Goal: Find specific page/section: Find specific page/section

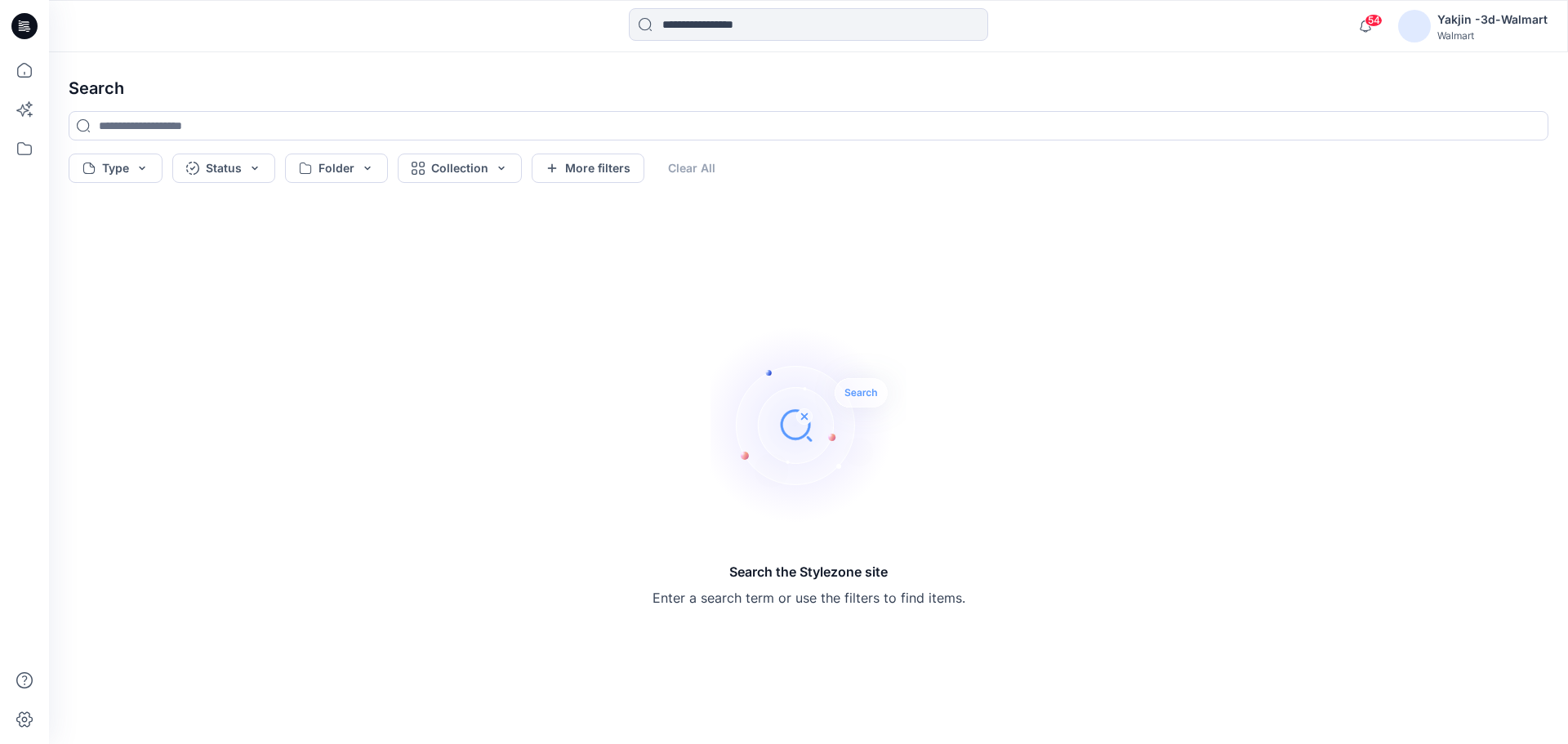
click at [411, 260] on div "Search the Stylezone site Enter a search term or use the filters to find items." at bounding box center [808, 467] width 1506 height 529
click at [24, 21] on icon at bounding box center [24, 25] width 26 height 26
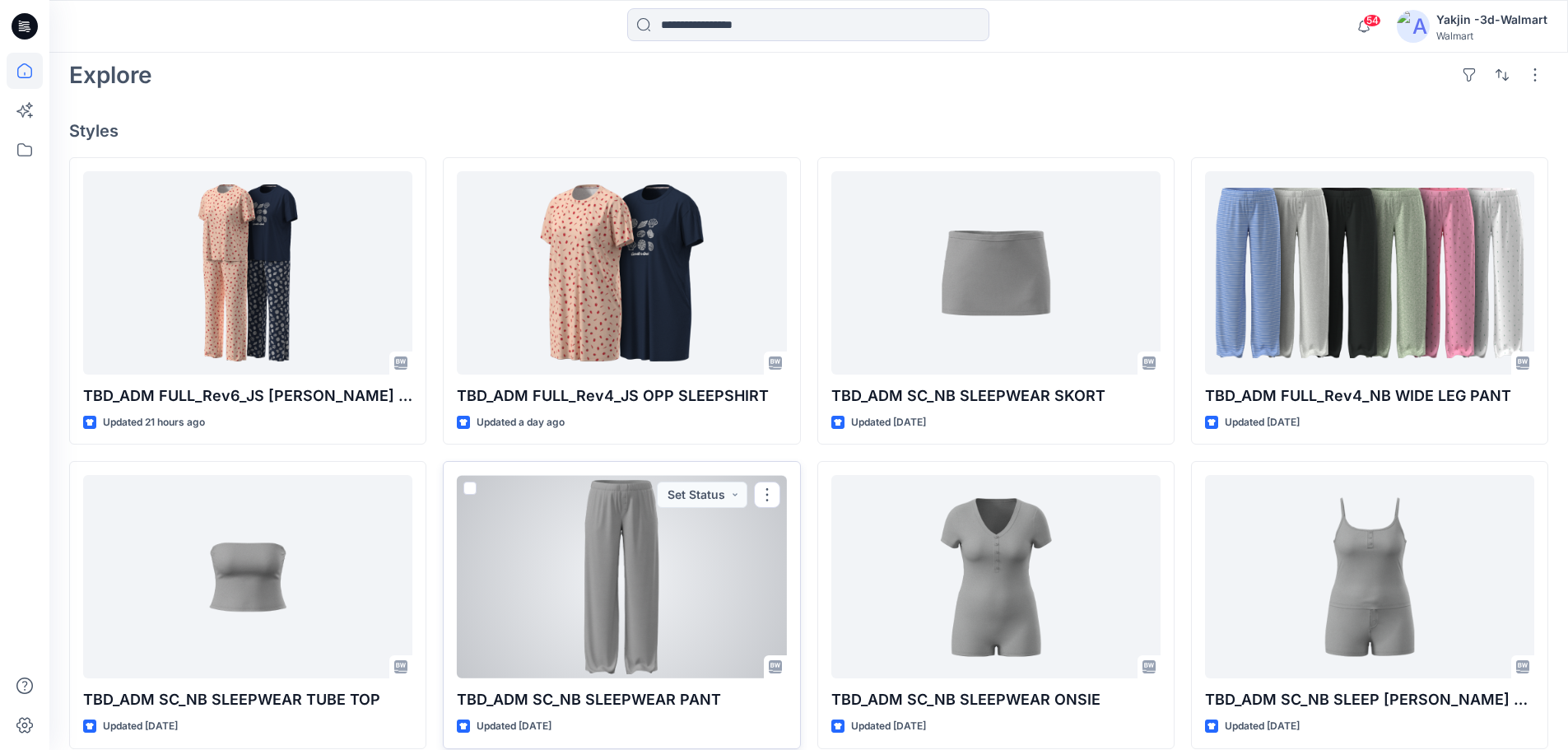
scroll to position [793, 0]
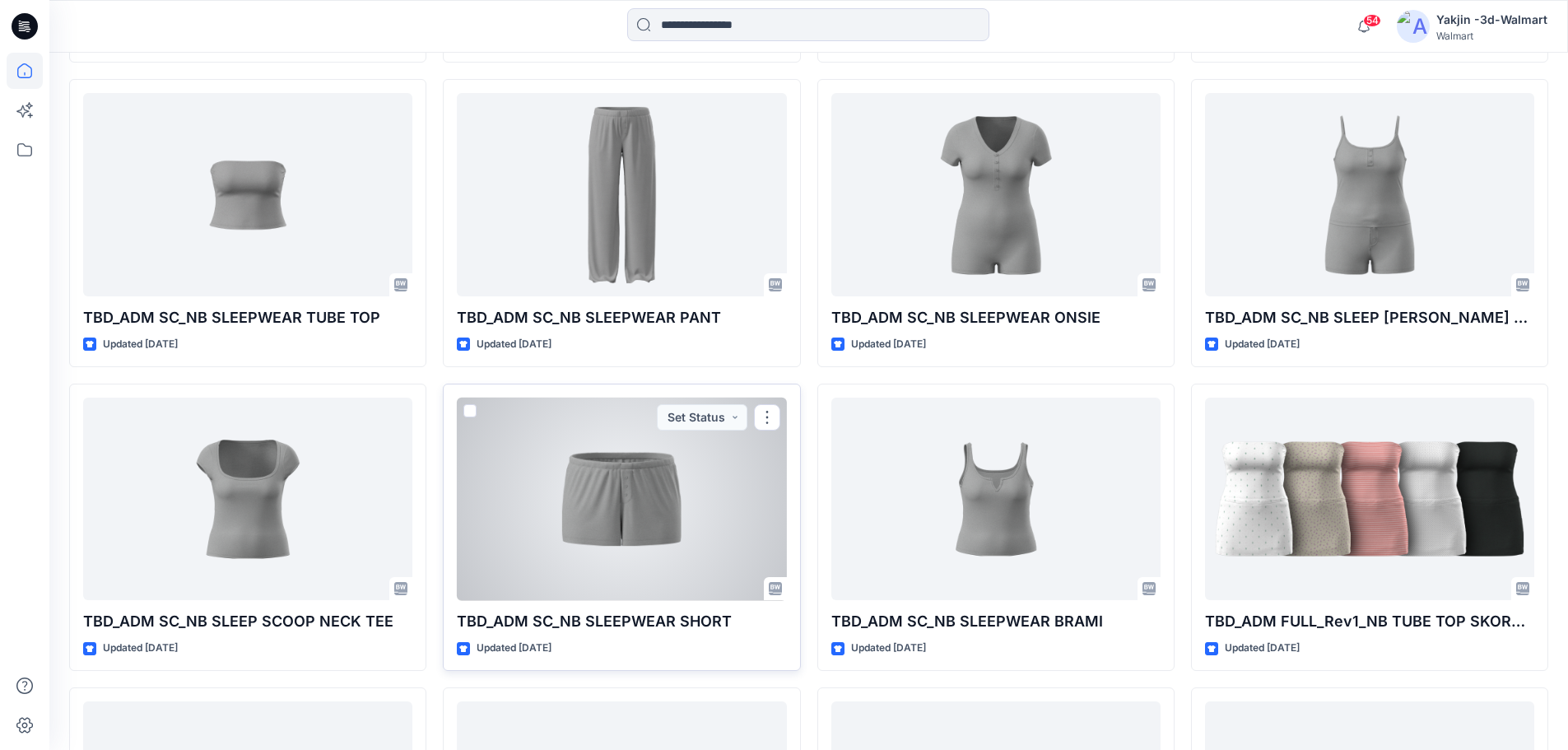
click at [632, 625] on p "TBD_ADM SC_NB SLEEPWEAR SHORT" at bounding box center [621, 621] width 329 height 23
click at [650, 537] on div at bounding box center [621, 498] width 329 height 203
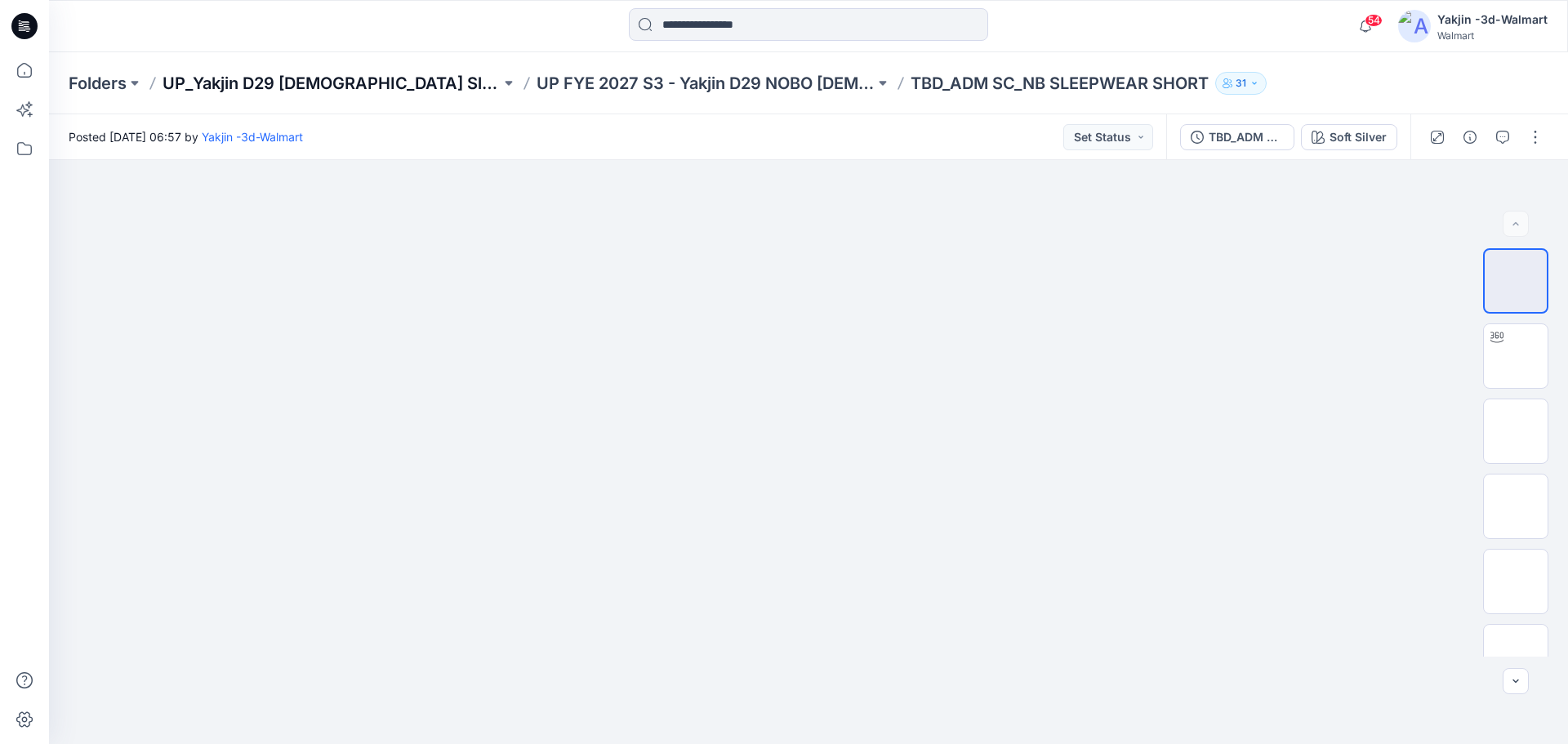
click at [312, 88] on p "UP_Yakjin D29 [DEMOGRAPHIC_DATA] Sleep" at bounding box center [332, 83] width 338 height 22
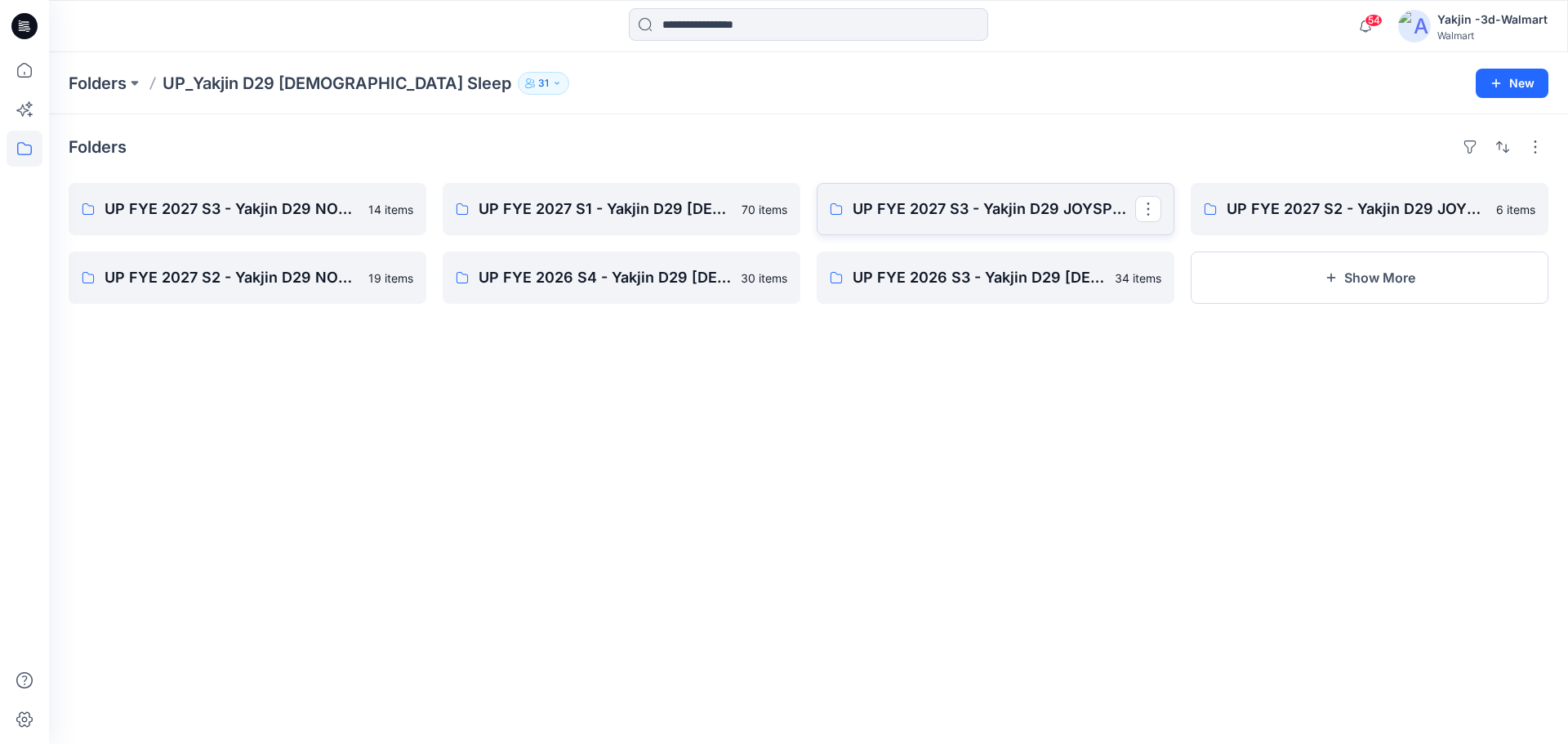
click at [1083, 224] on link "UP FYE 2027 S3 - Yakjin D29 JOYSPUN [DEMOGRAPHIC_DATA] Sleepwear" at bounding box center [995, 210] width 358 height 53
click at [343, 214] on p "UP FYE 2027 S3 - Yakjin D29 NOBO Ladies Sleepwear" at bounding box center [246, 209] width 283 height 22
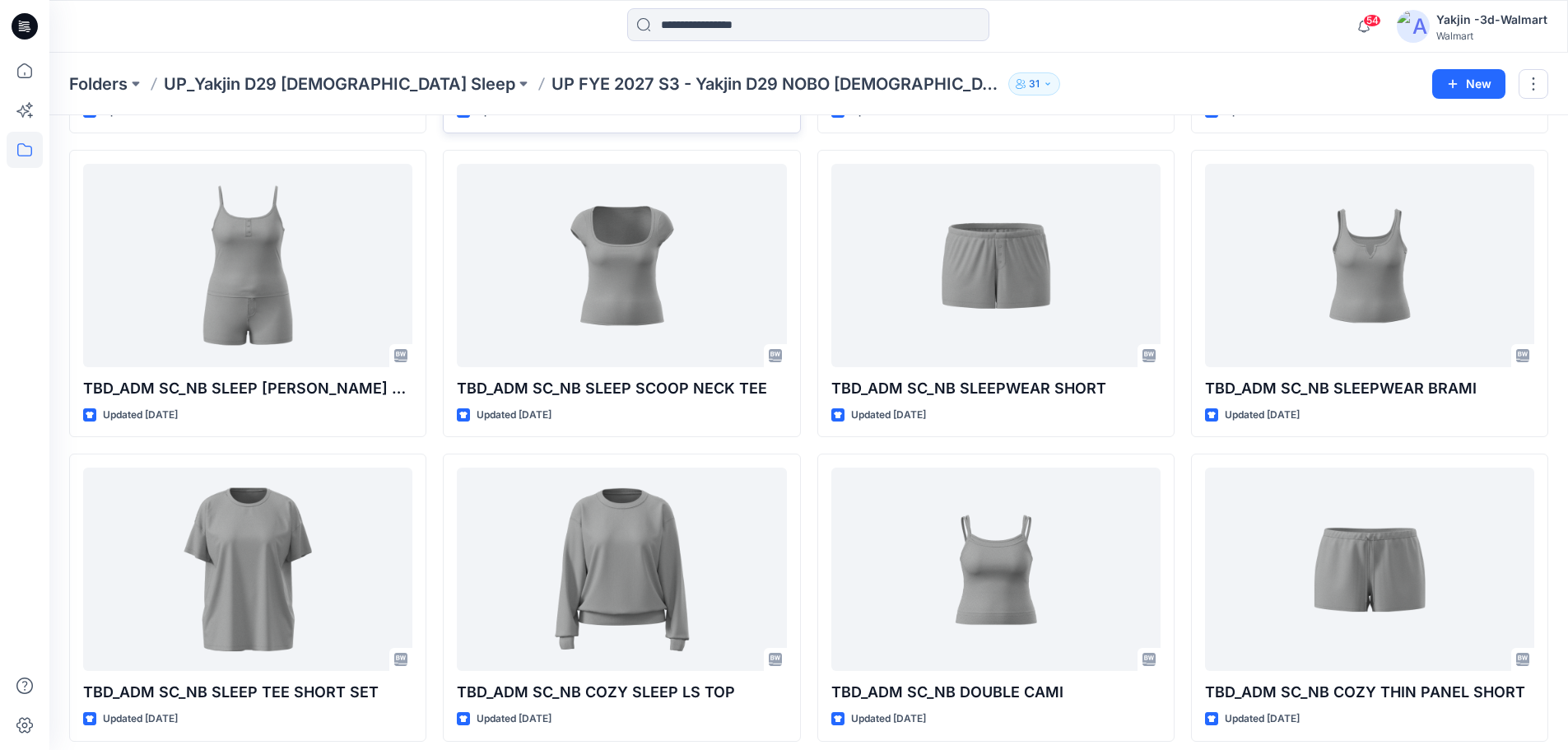
scroll to position [409, 0]
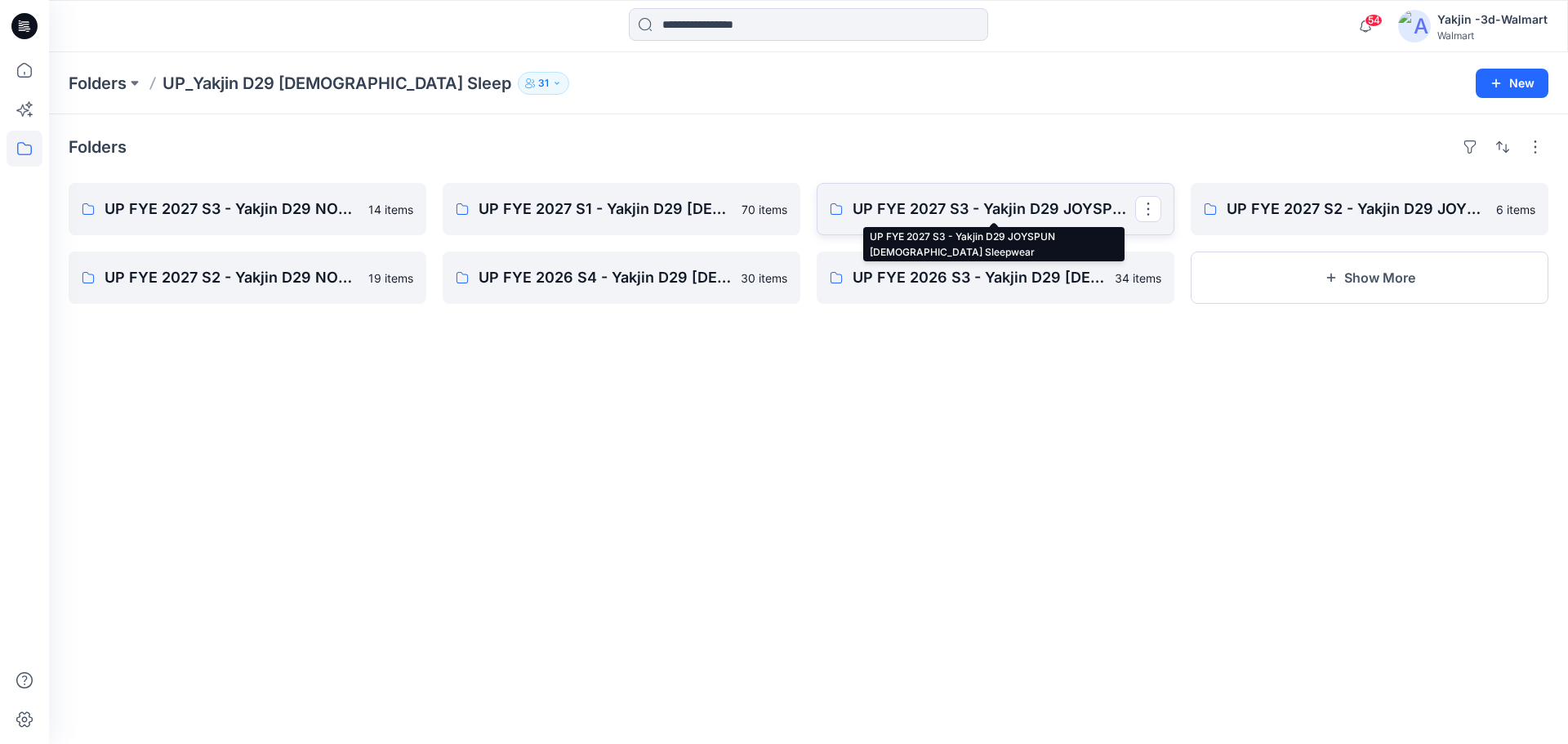
click at [1004, 216] on p "UP FYE 2027 S3 - Yakjin D29 JOYSPUN [DEMOGRAPHIC_DATA] Sleepwear" at bounding box center [994, 209] width 283 height 22
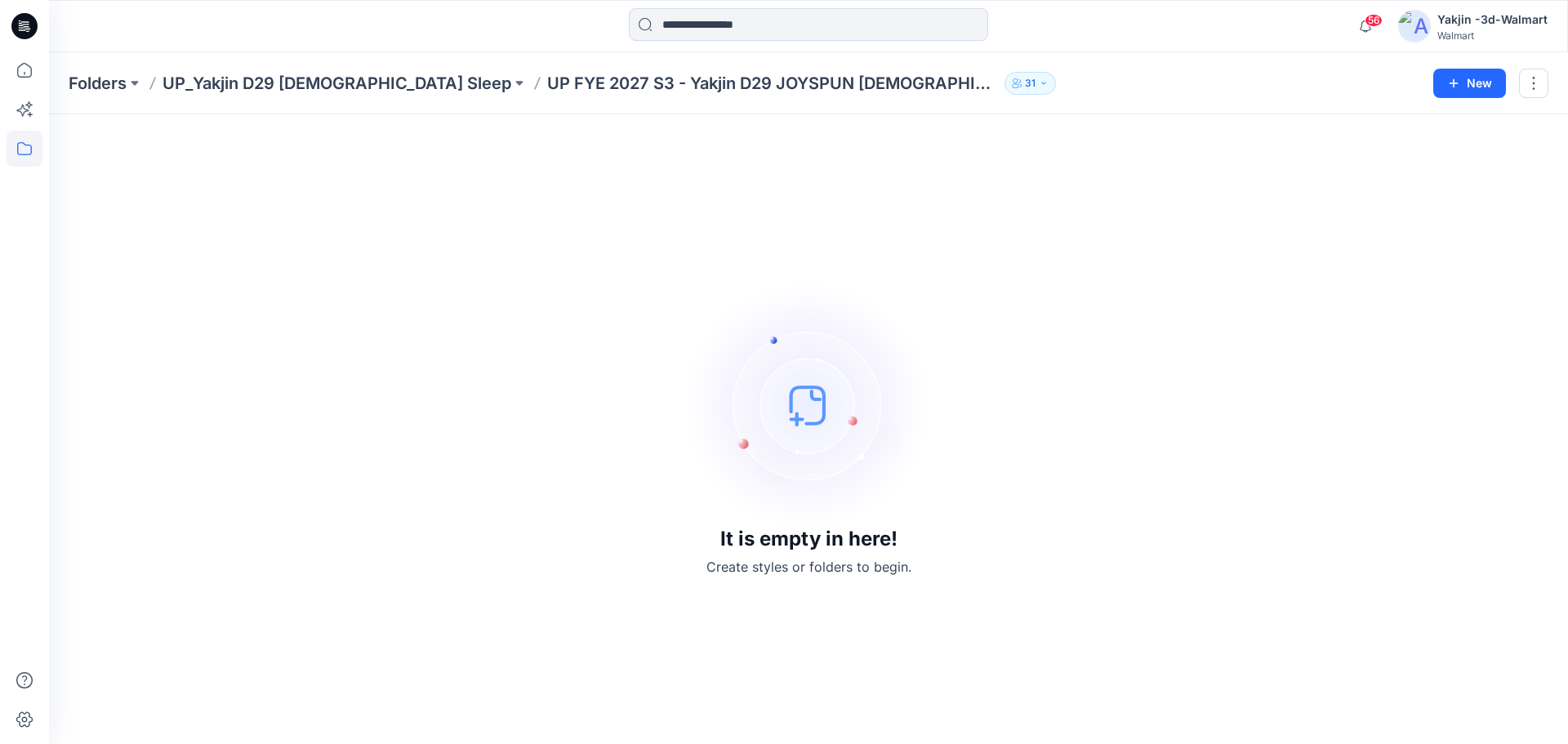
click at [1036, 556] on div "It is empty in here! Create styles or folders to begin." at bounding box center [807, 428] width 1479 height 590
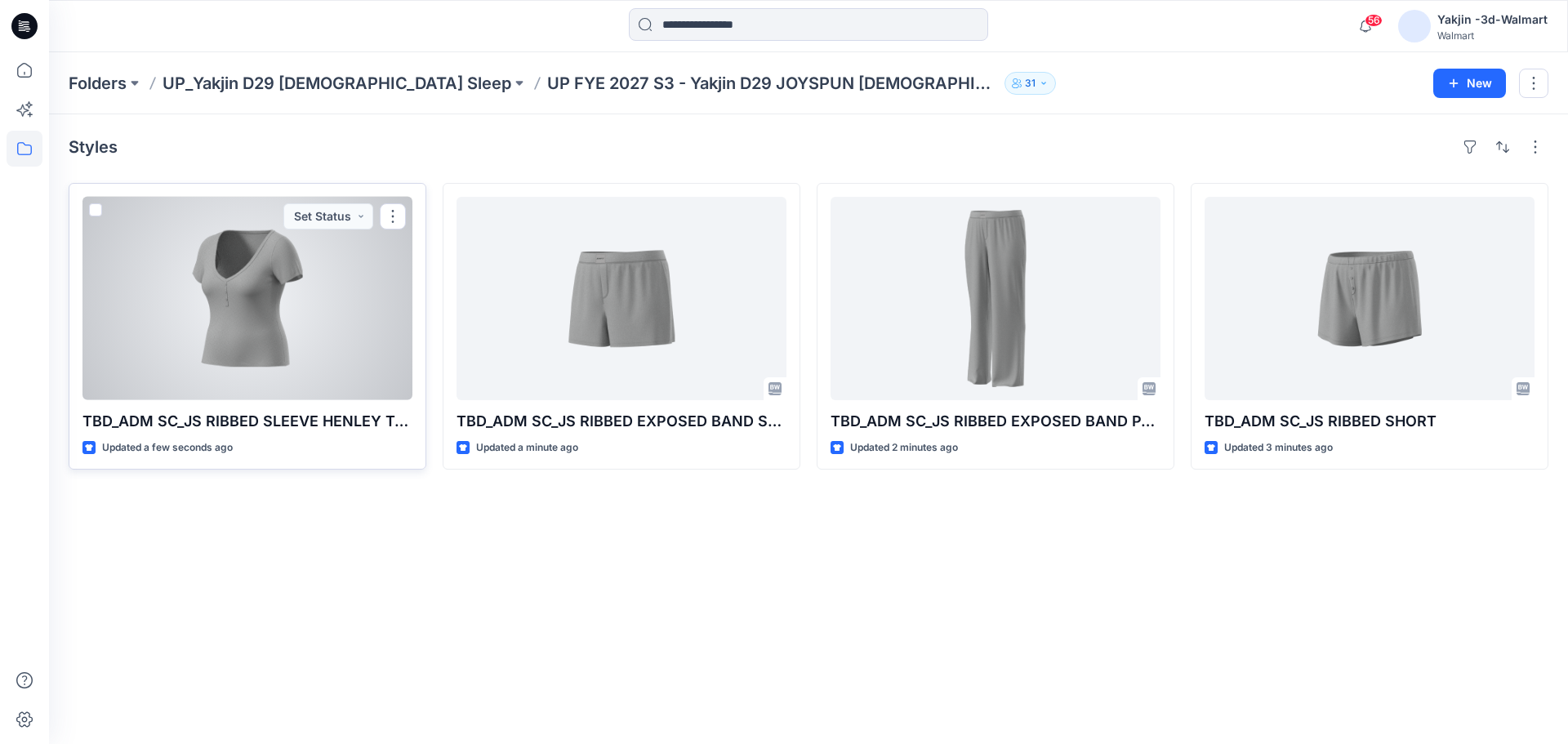
click at [246, 298] on div at bounding box center [248, 298] width 330 height 204
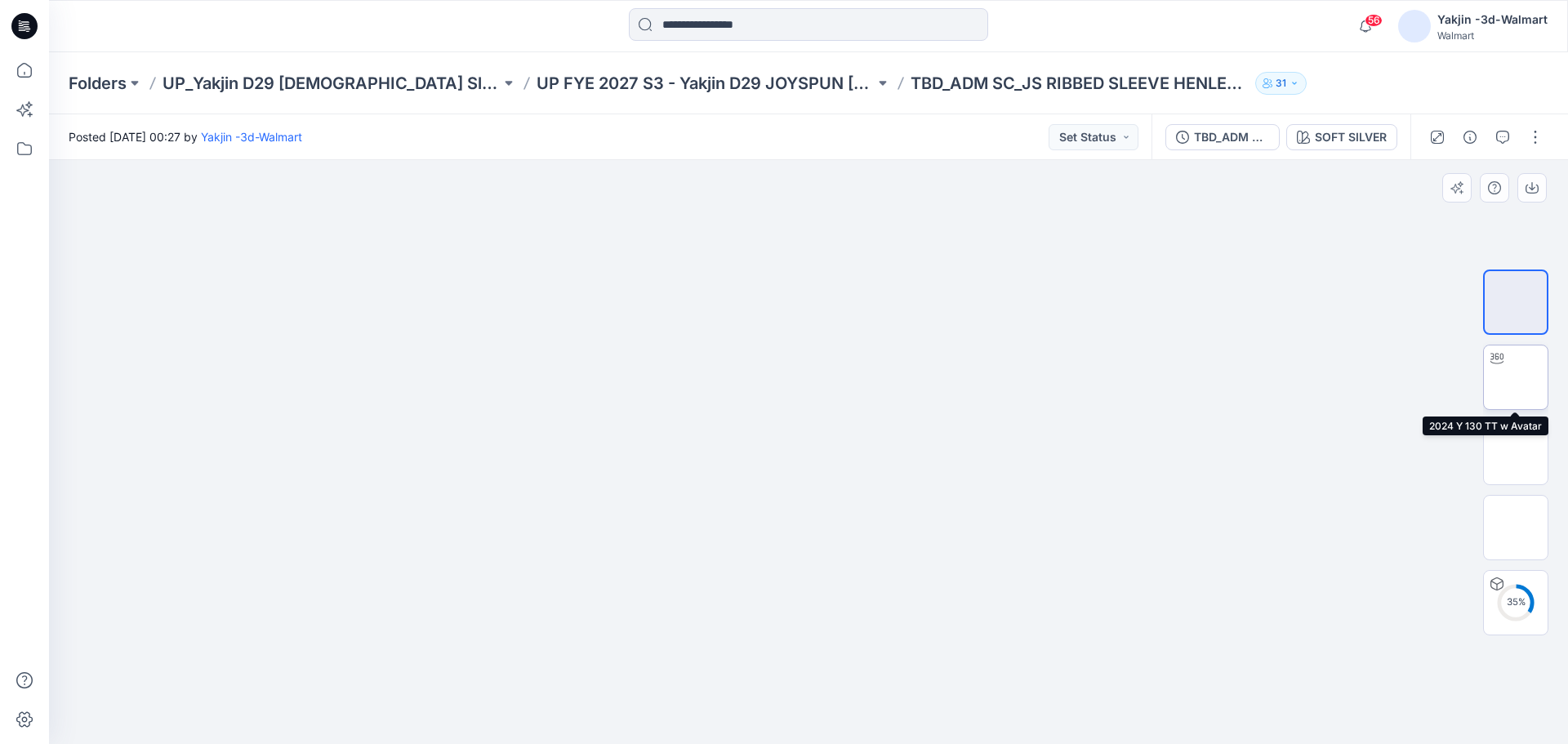
click at [1515, 377] on img at bounding box center [1515, 377] width 0 height 0
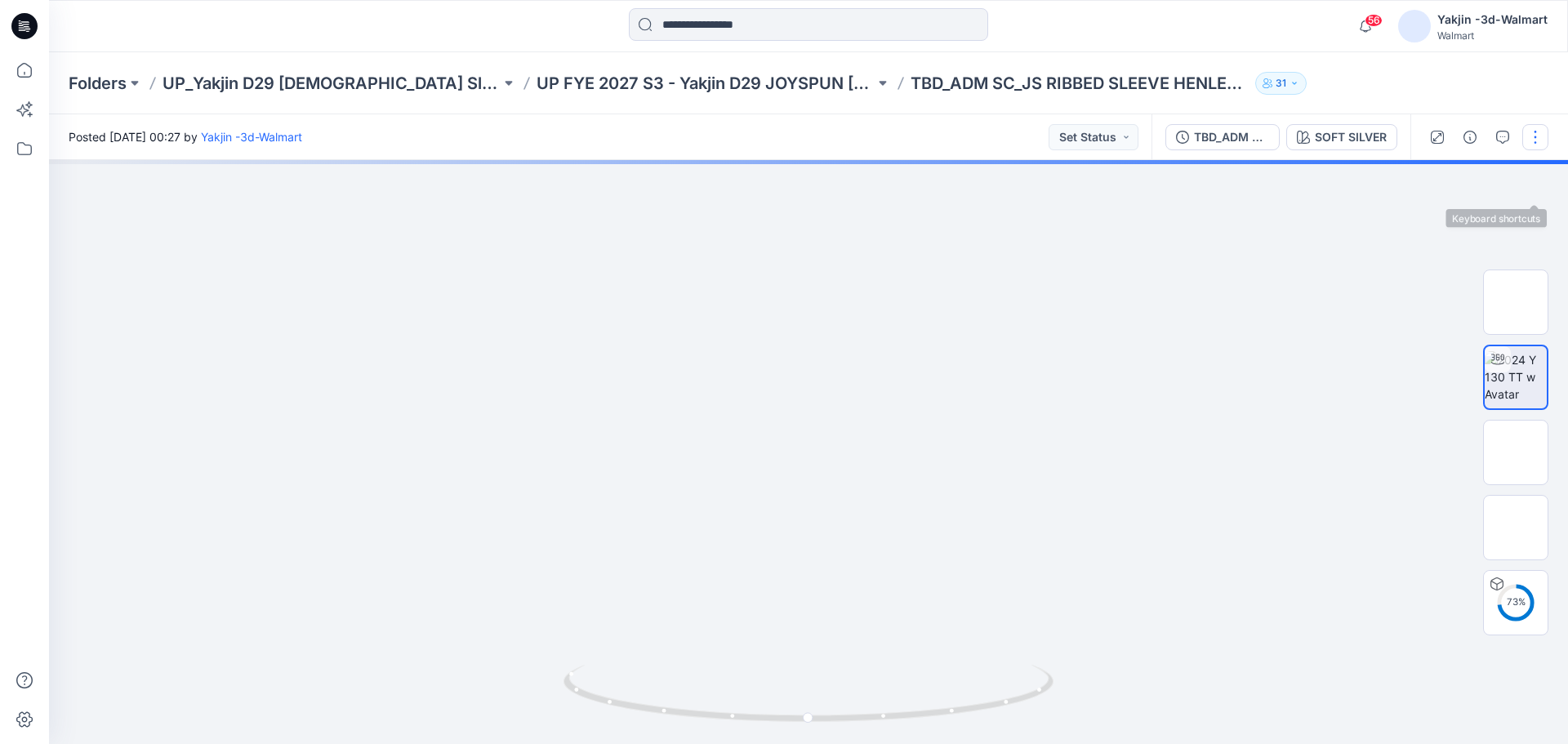
click at [1541, 139] on button "button" at bounding box center [1535, 137] width 26 height 26
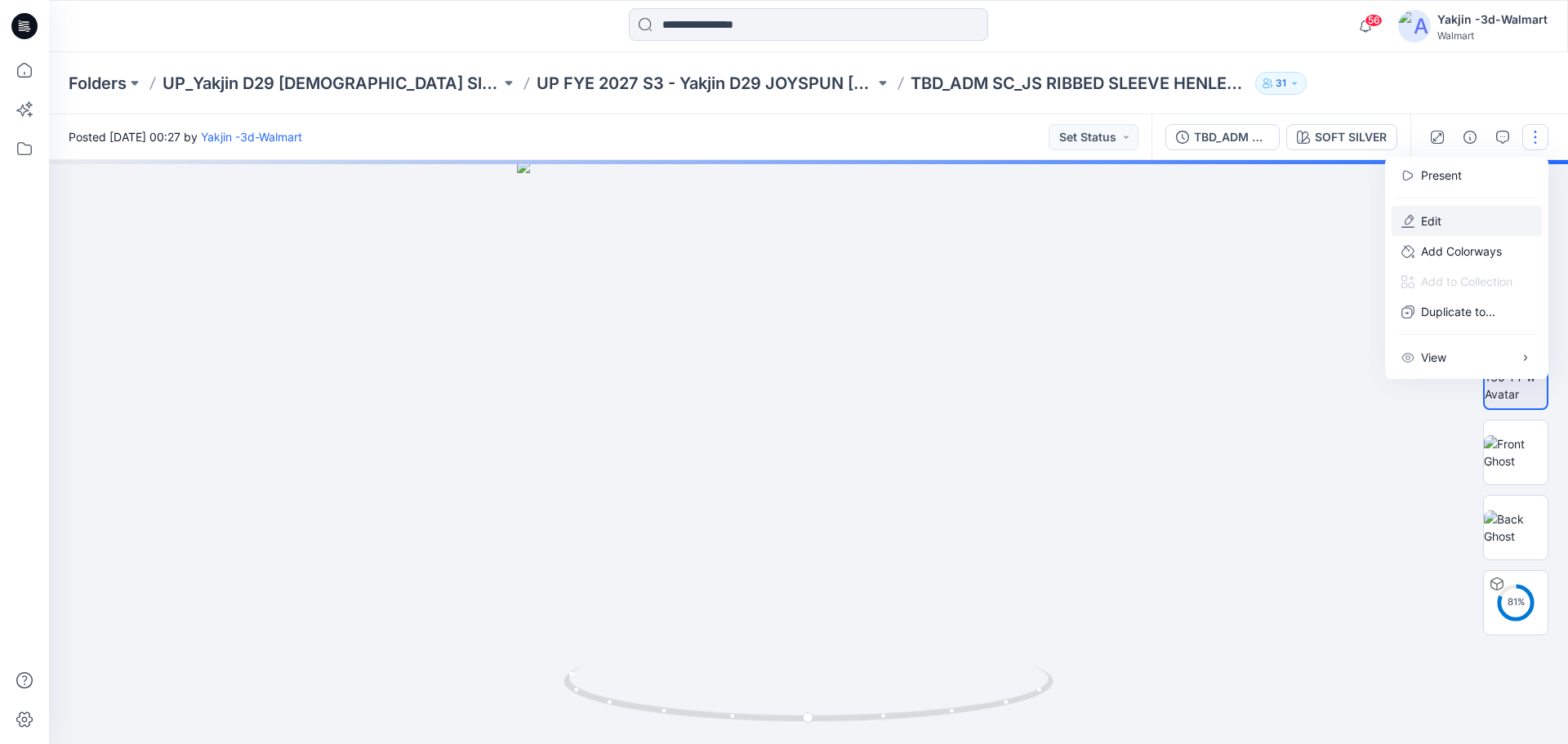
click at [1459, 230] on button "Edit" at bounding box center [1467, 220] width 150 height 30
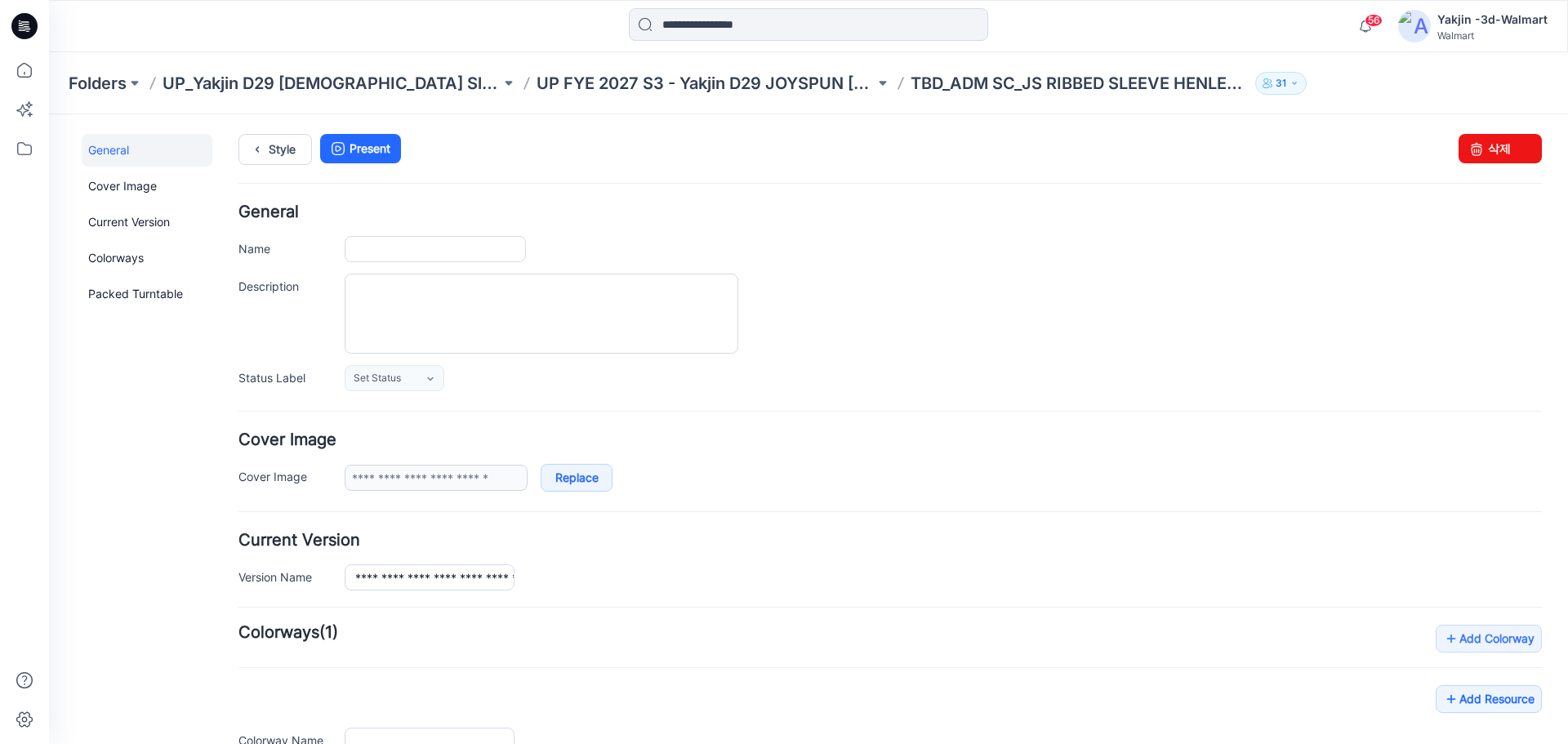
type input "**********"
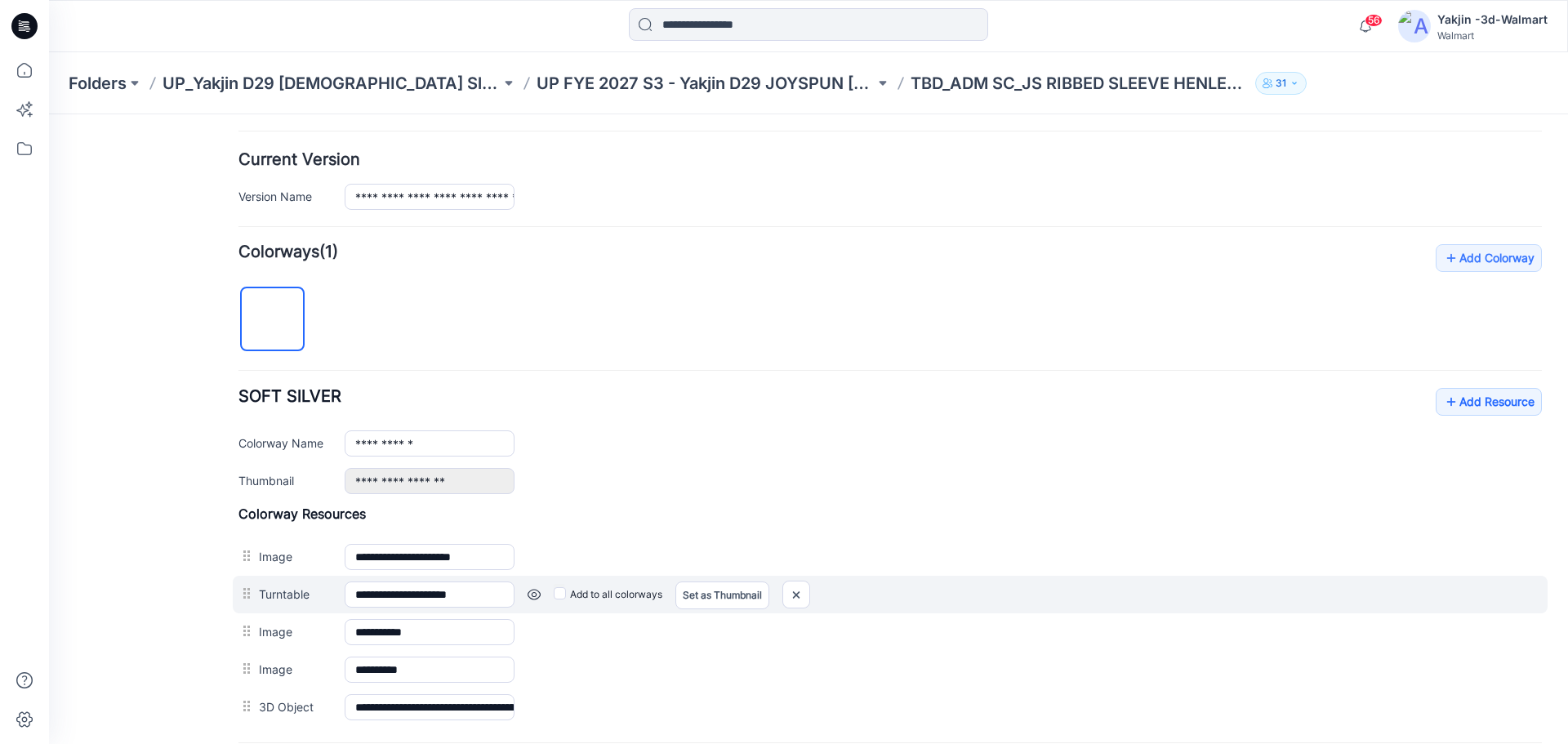
scroll to position [550, 0]
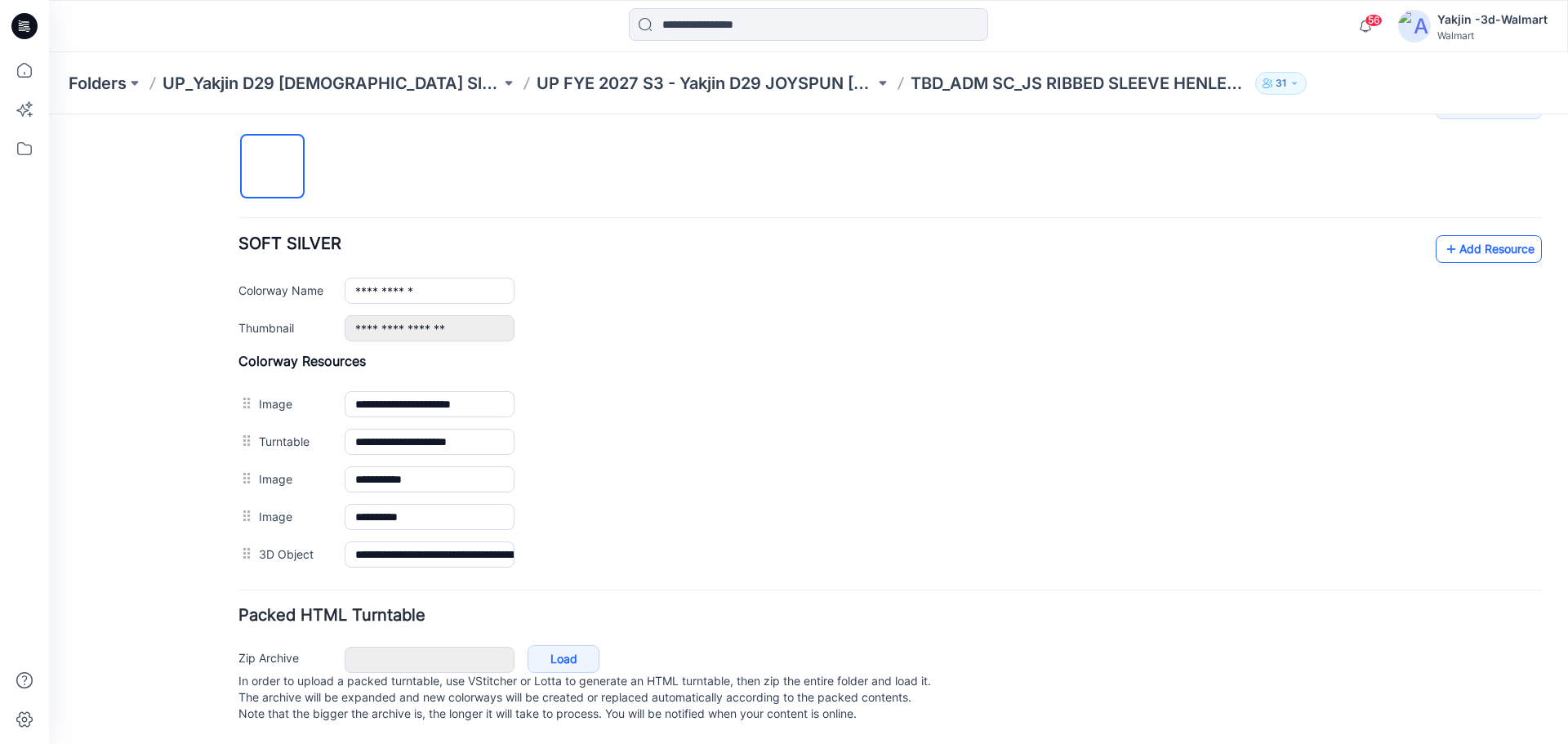
click at [1443, 236] on icon at bounding box center [1451, 249] width 17 height 26
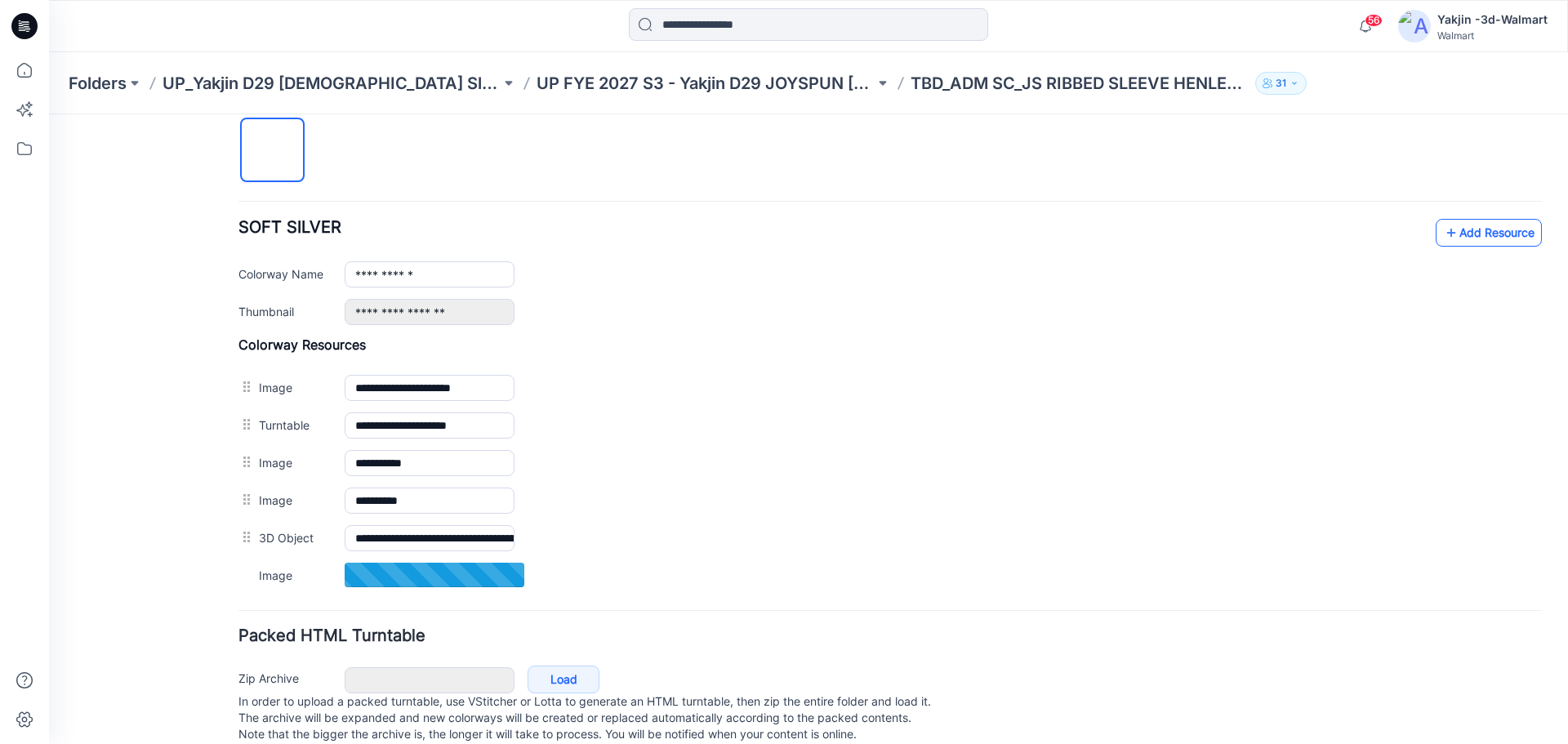
click at [1460, 226] on link "Add Resource" at bounding box center [1488, 232] width 106 height 27
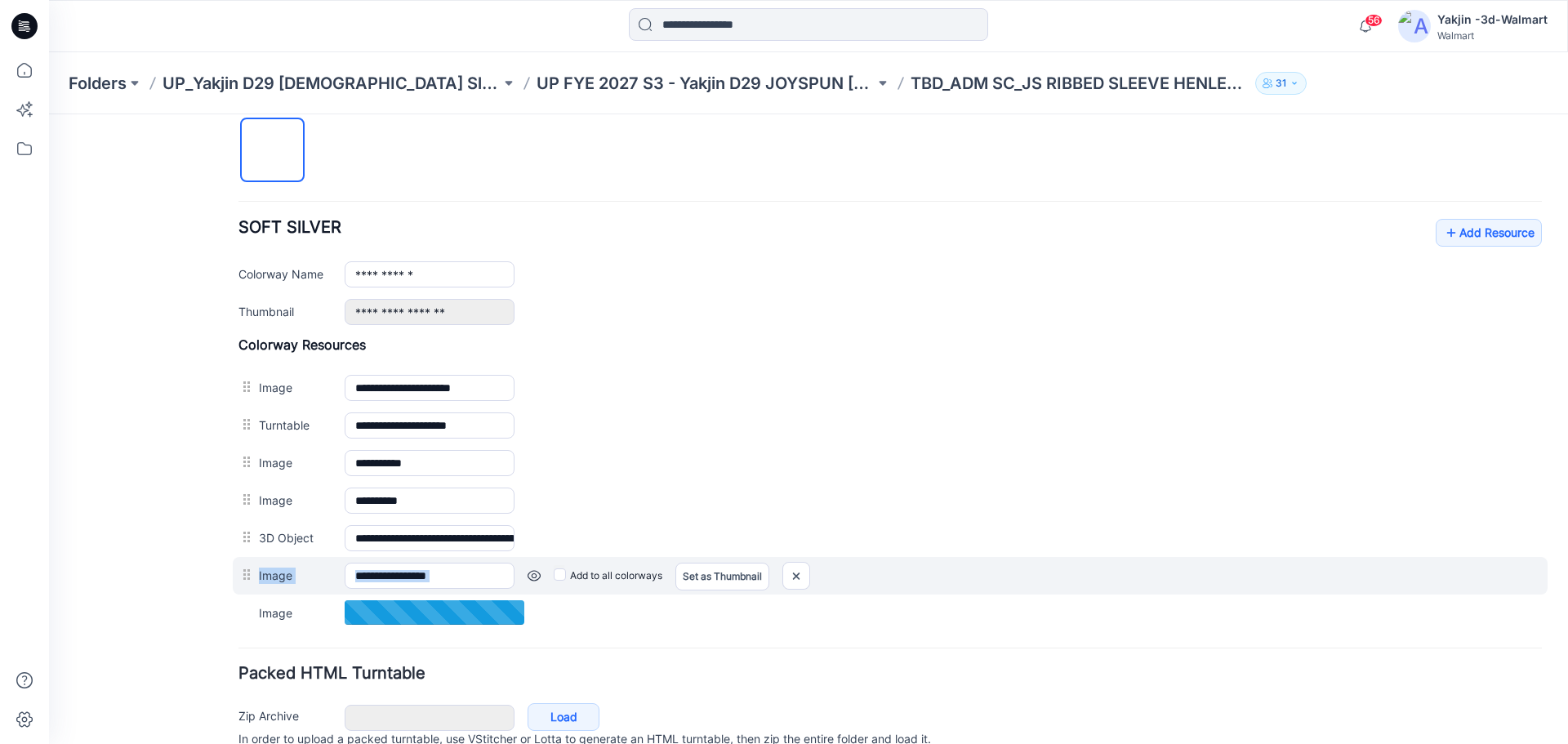
drag, startPoint x: 244, startPoint y: 577, endPoint x: 254, endPoint y: 558, distance: 21.5
click at [254, 558] on div "**********" at bounding box center [890, 575] width 1314 height 38
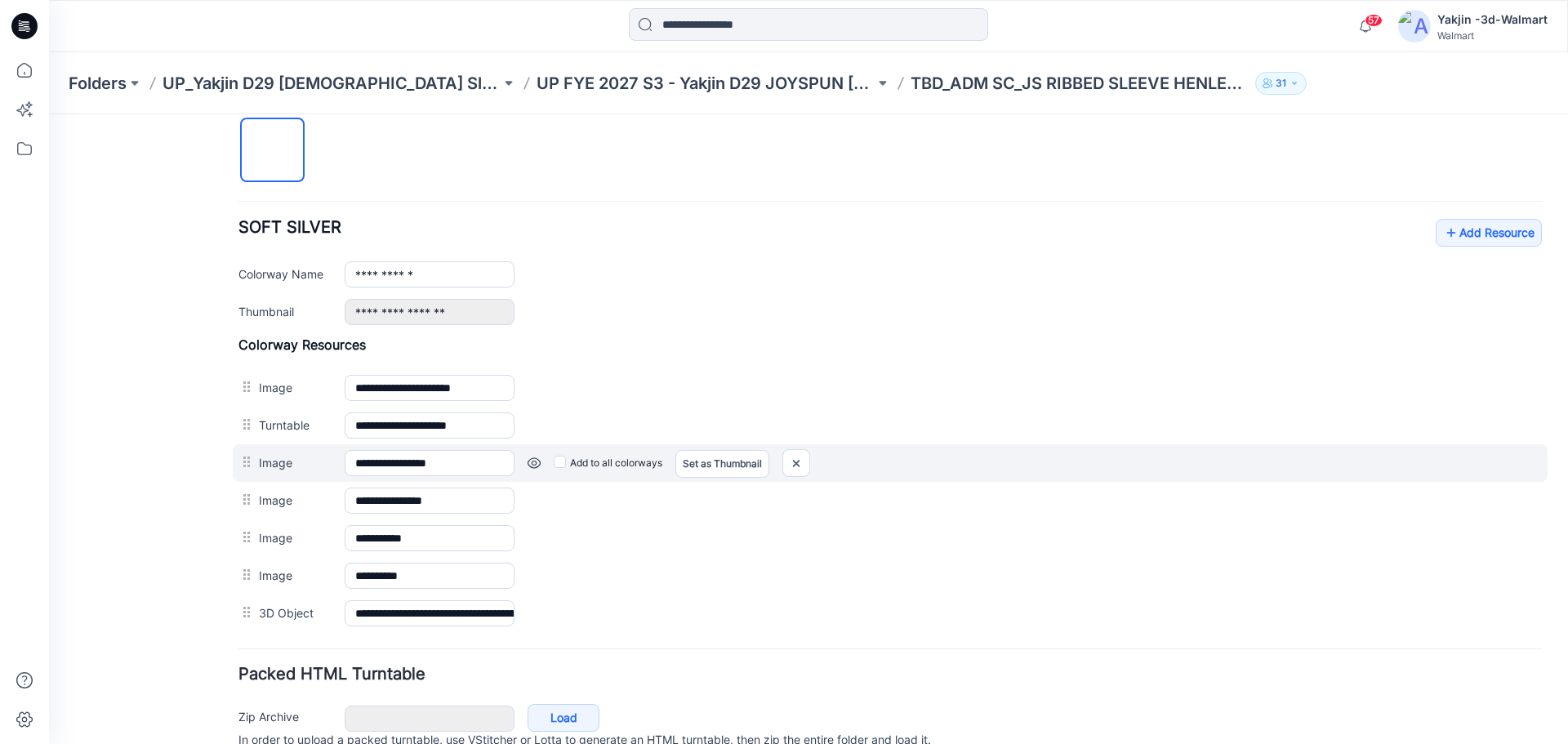
click at [539, 464] on link at bounding box center [533, 462] width 13 height 13
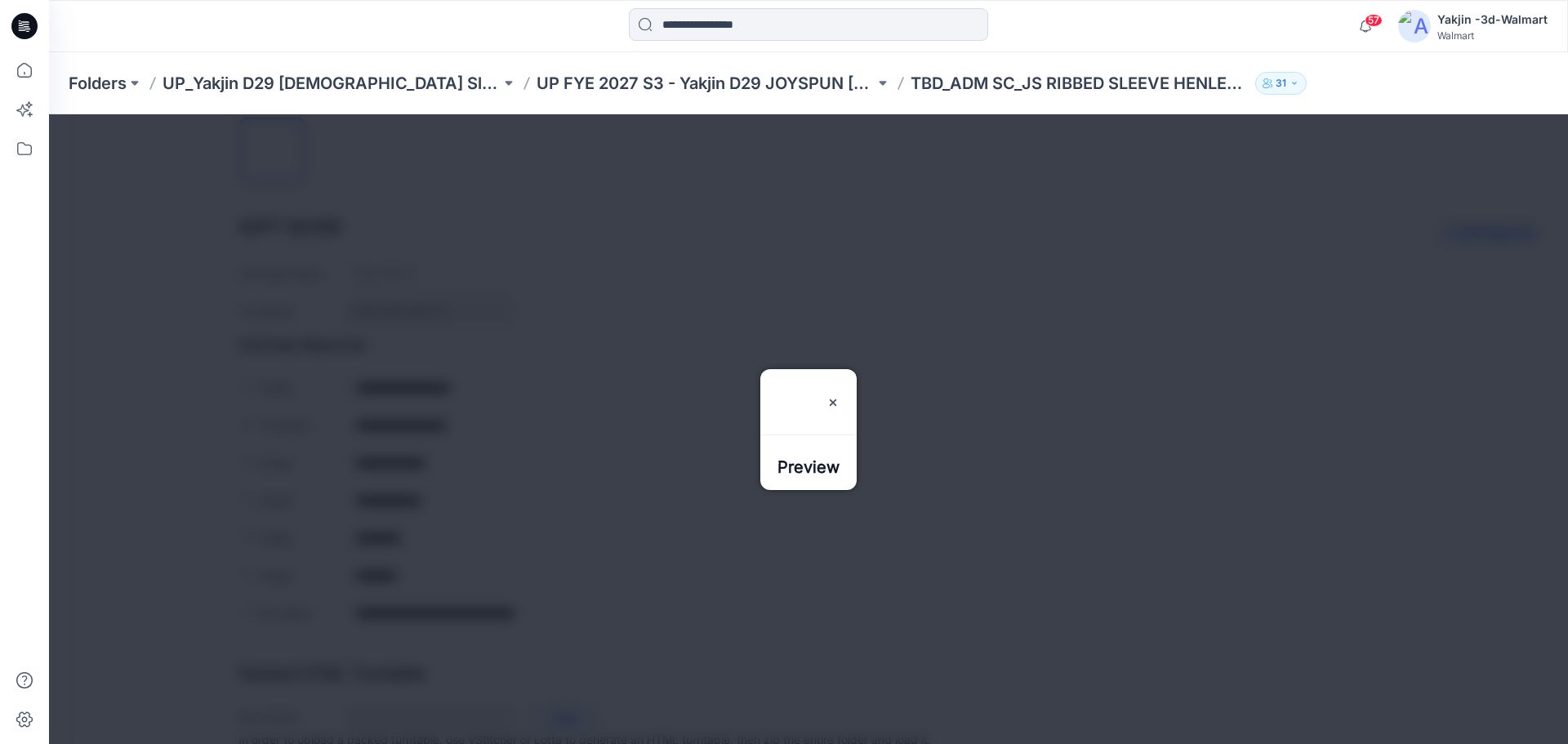
click at [1039, 553] on div at bounding box center [808, 429] width 1519 height 630
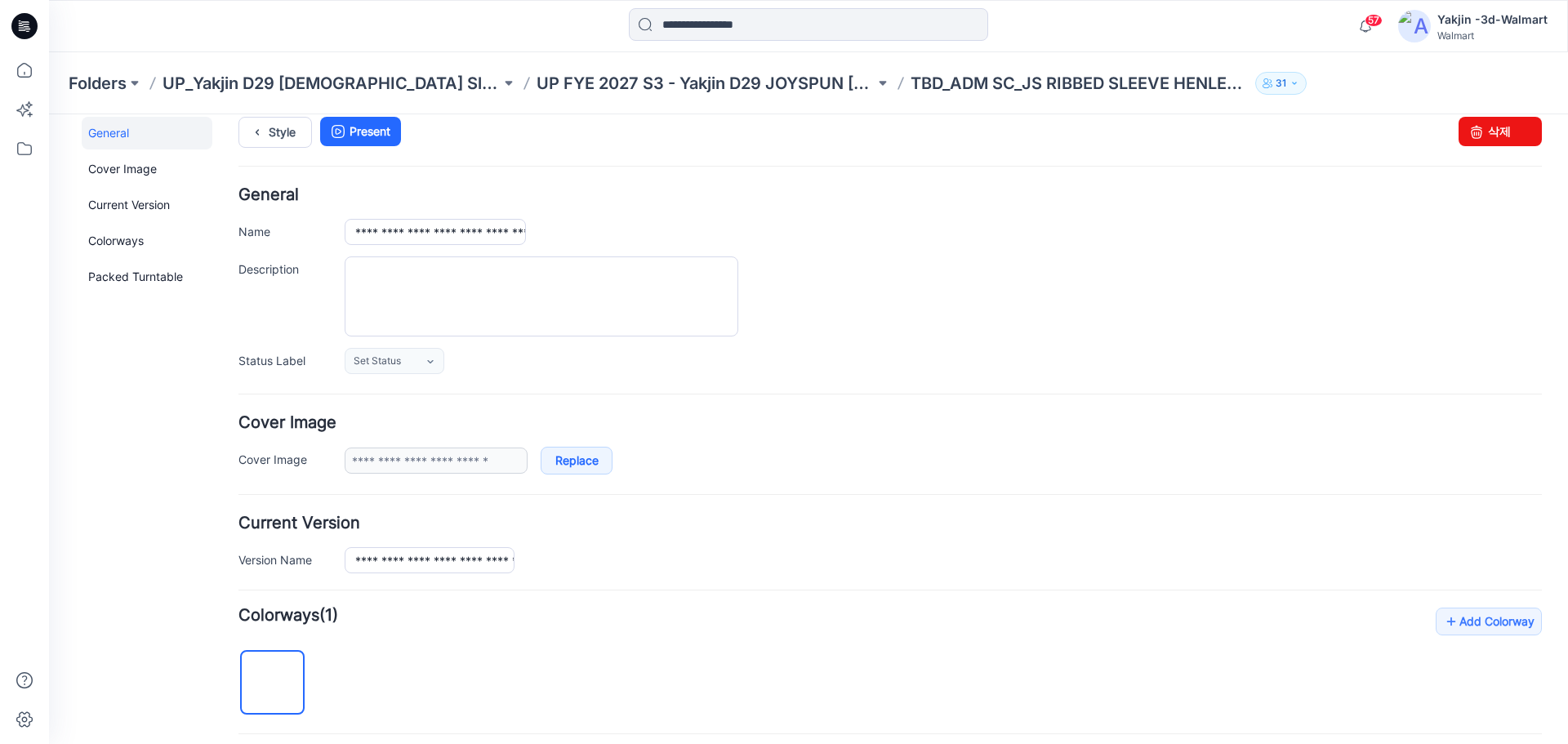
scroll to position [0, 0]
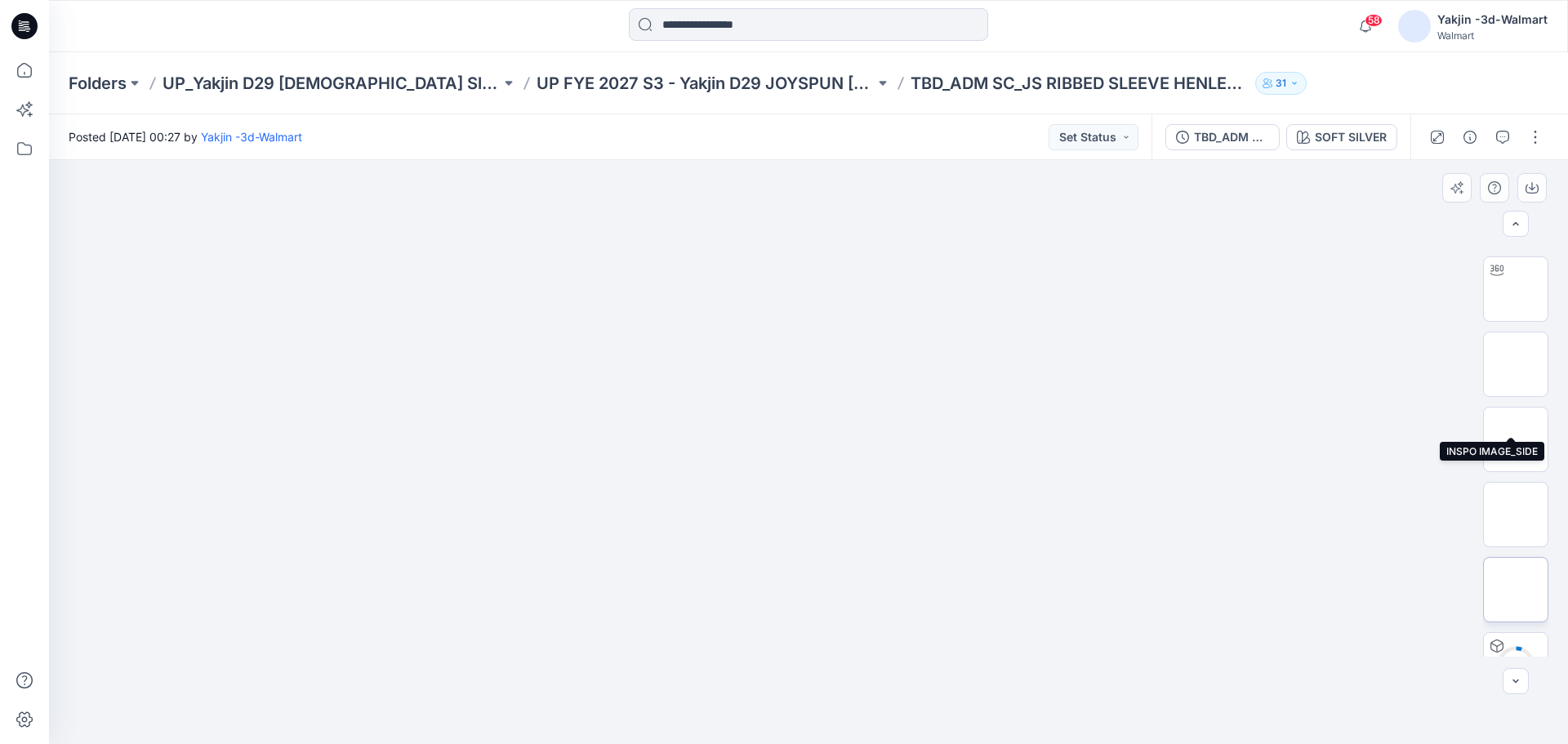
scroll to position [108, 0]
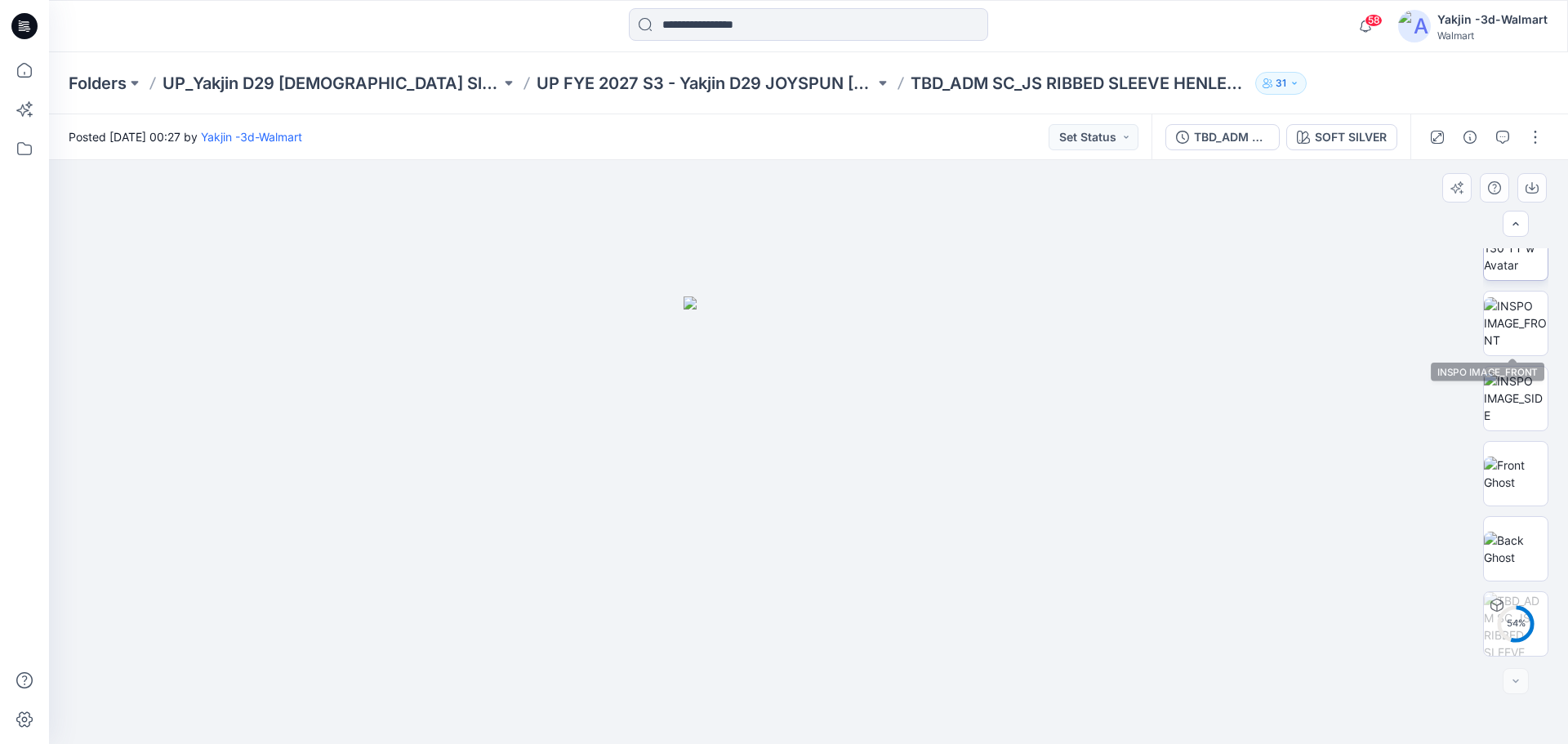
click at [1517, 274] on img at bounding box center [1515, 248] width 63 height 52
drag, startPoint x: 716, startPoint y: 716, endPoint x: 1300, endPoint y: 688, distance: 584.7
click at [1300, 688] on div at bounding box center [808, 451] width 1519 height 584
drag, startPoint x: 945, startPoint y: 721, endPoint x: 874, endPoint y: 685, distance: 79.6
click at [871, 735] on div at bounding box center [808, 703] width 490 height 82
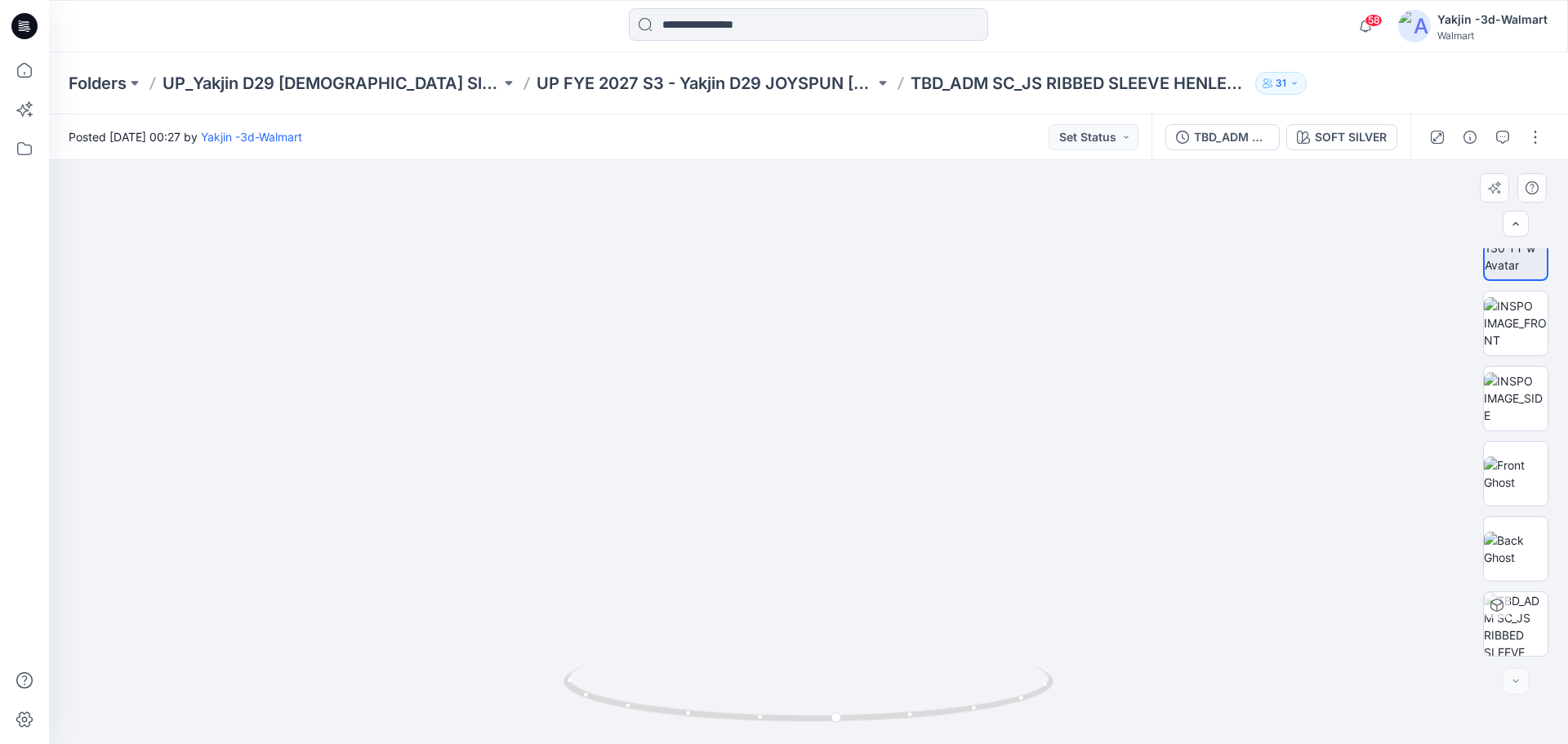
drag, startPoint x: 879, startPoint y: 634, endPoint x: 882, endPoint y: 533, distance: 101.0
drag, startPoint x: 848, startPoint y: 716, endPoint x: 1047, endPoint y: 712, distance: 199.0
click at [1047, 712] on icon at bounding box center [810, 695] width 494 height 61
drag, startPoint x: 814, startPoint y: 326, endPoint x: 821, endPoint y: 431, distance: 105.2
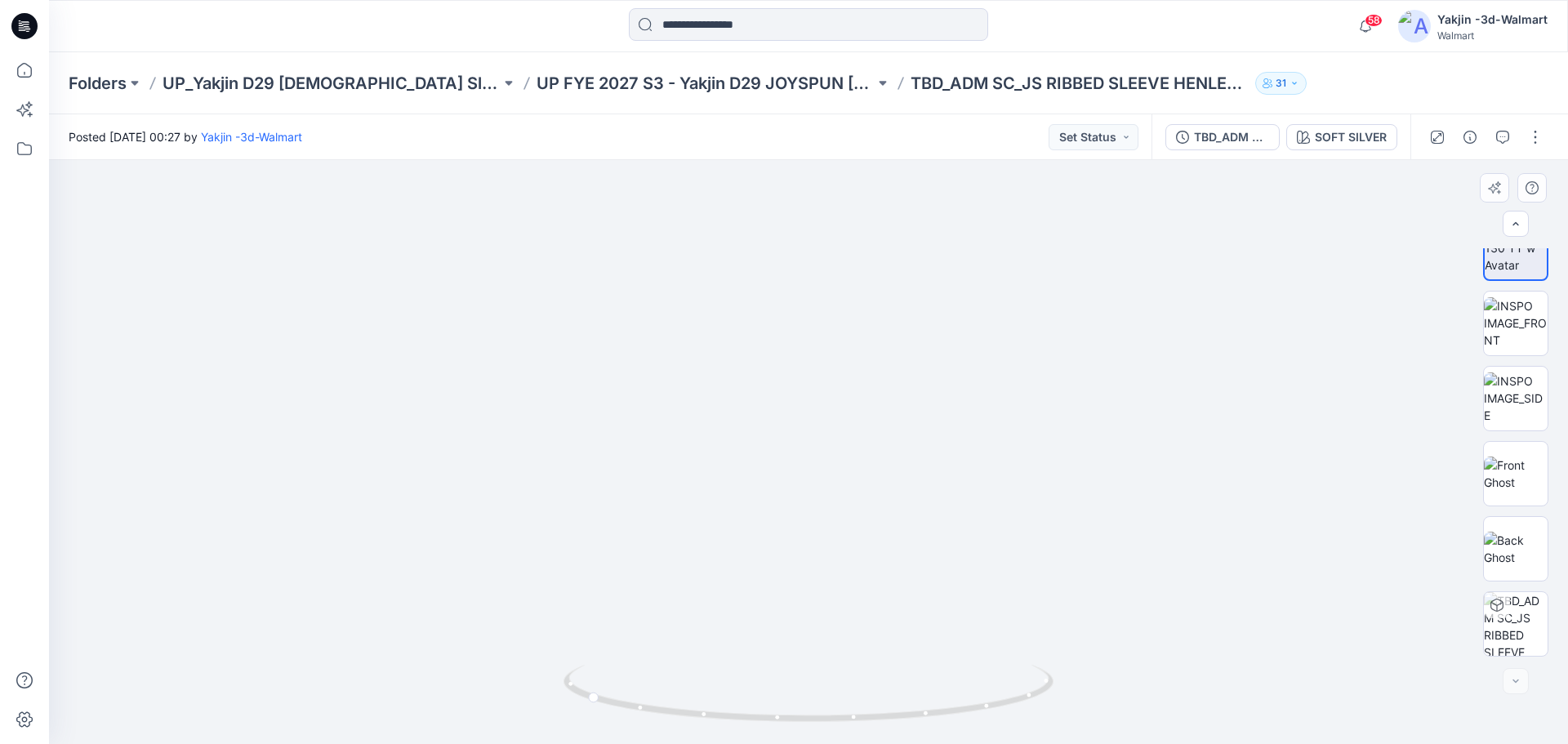
click at [821, 431] on img at bounding box center [812, 64] width 2217 height 1359
drag, startPoint x: 903, startPoint y: 716, endPoint x: 1024, endPoint y: 685, distance: 124.9
click at [1002, 690] on icon at bounding box center [810, 695] width 494 height 61
click at [1510, 479] on img at bounding box center [1515, 473] width 63 height 34
click at [1519, 545] on img at bounding box center [1515, 548] width 63 height 34
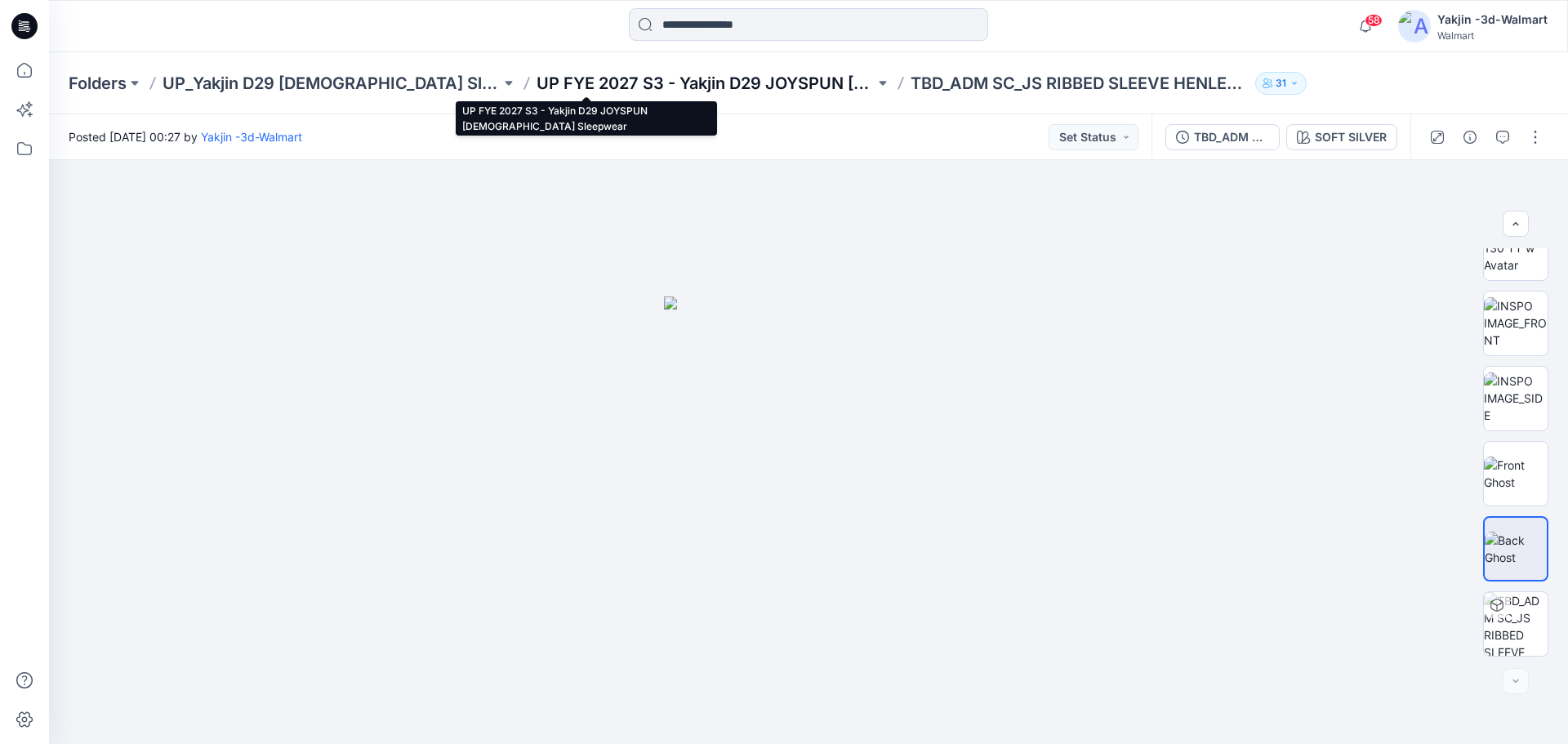
click at [687, 82] on p "UP FYE 2027 S3 - Yakjin D29 JOYSPUN [DEMOGRAPHIC_DATA] Sleepwear" at bounding box center [705, 83] width 338 height 22
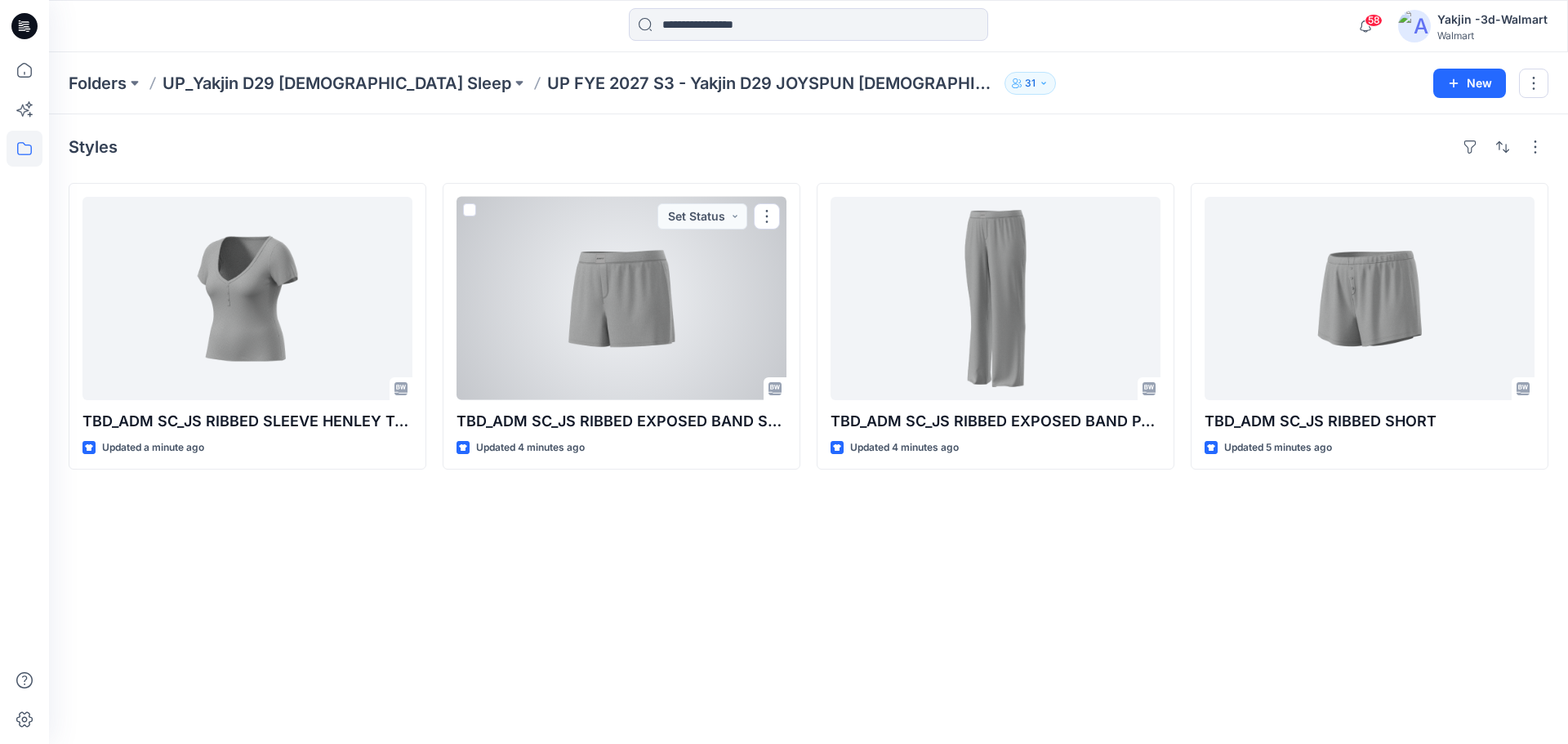
click at [703, 321] on div at bounding box center [621, 298] width 330 height 204
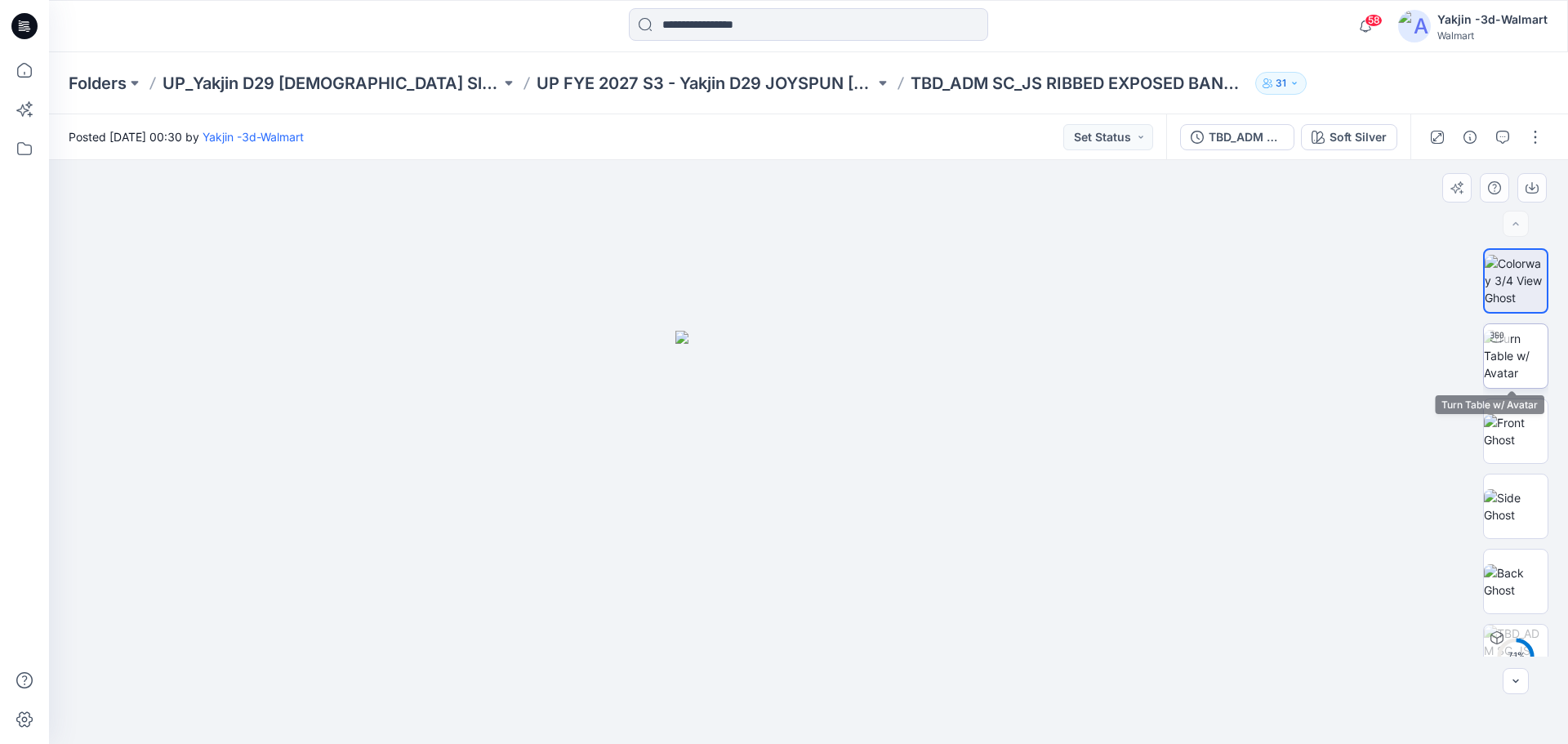
click at [1519, 370] on img at bounding box center [1515, 355] width 63 height 52
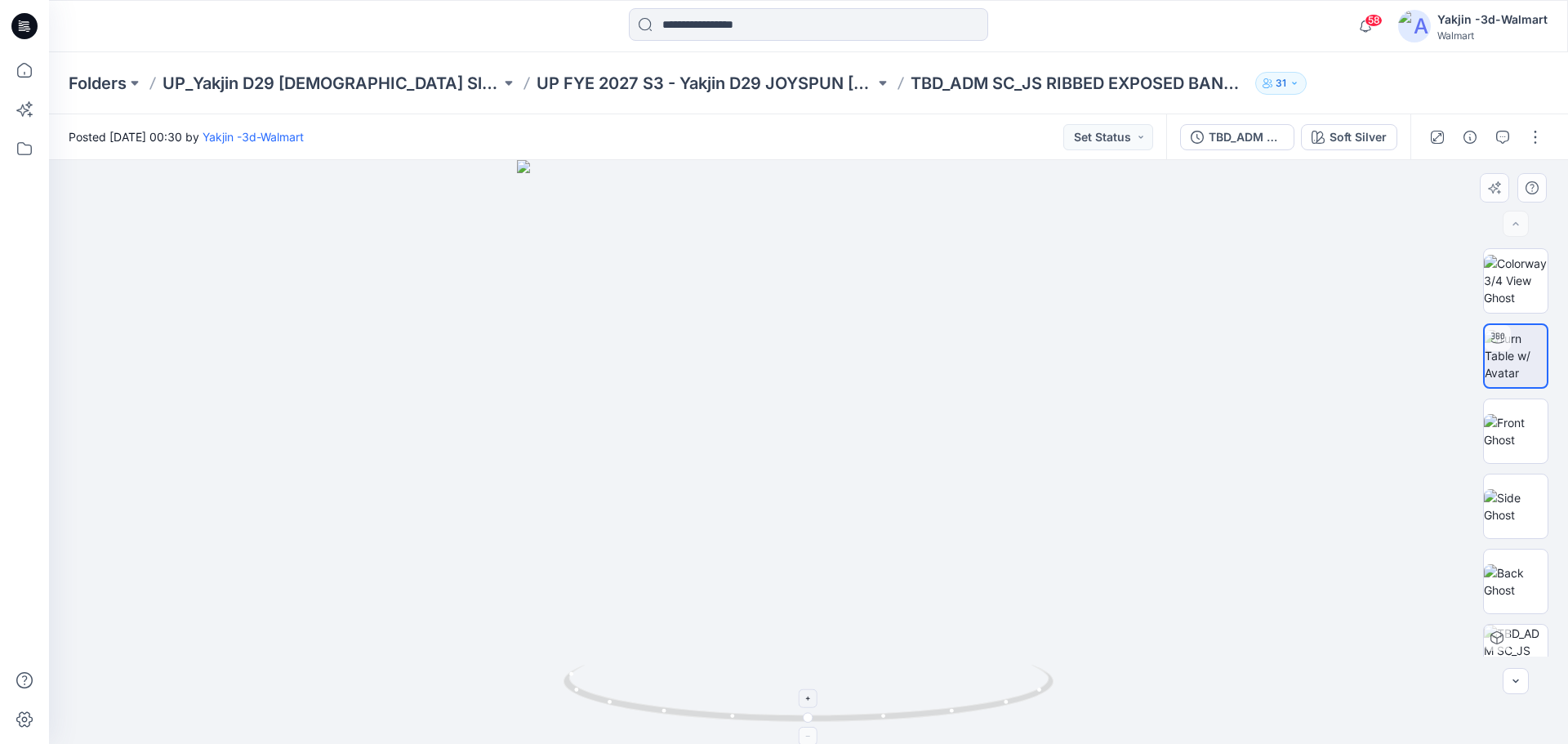
drag, startPoint x: 821, startPoint y: 724, endPoint x: 706, endPoint y: 711, distance: 115.7
click at [698, 700] on icon at bounding box center [810, 695] width 494 height 61
drag, startPoint x: 716, startPoint y: 713, endPoint x: 685, endPoint y: 716, distance: 31.1
click at [686, 716] on icon at bounding box center [810, 695] width 494 height 61
drag, startPoint x: 954, startPoint y: 711, endPoint x: 569, endPoint y: 621, distance: 395.4
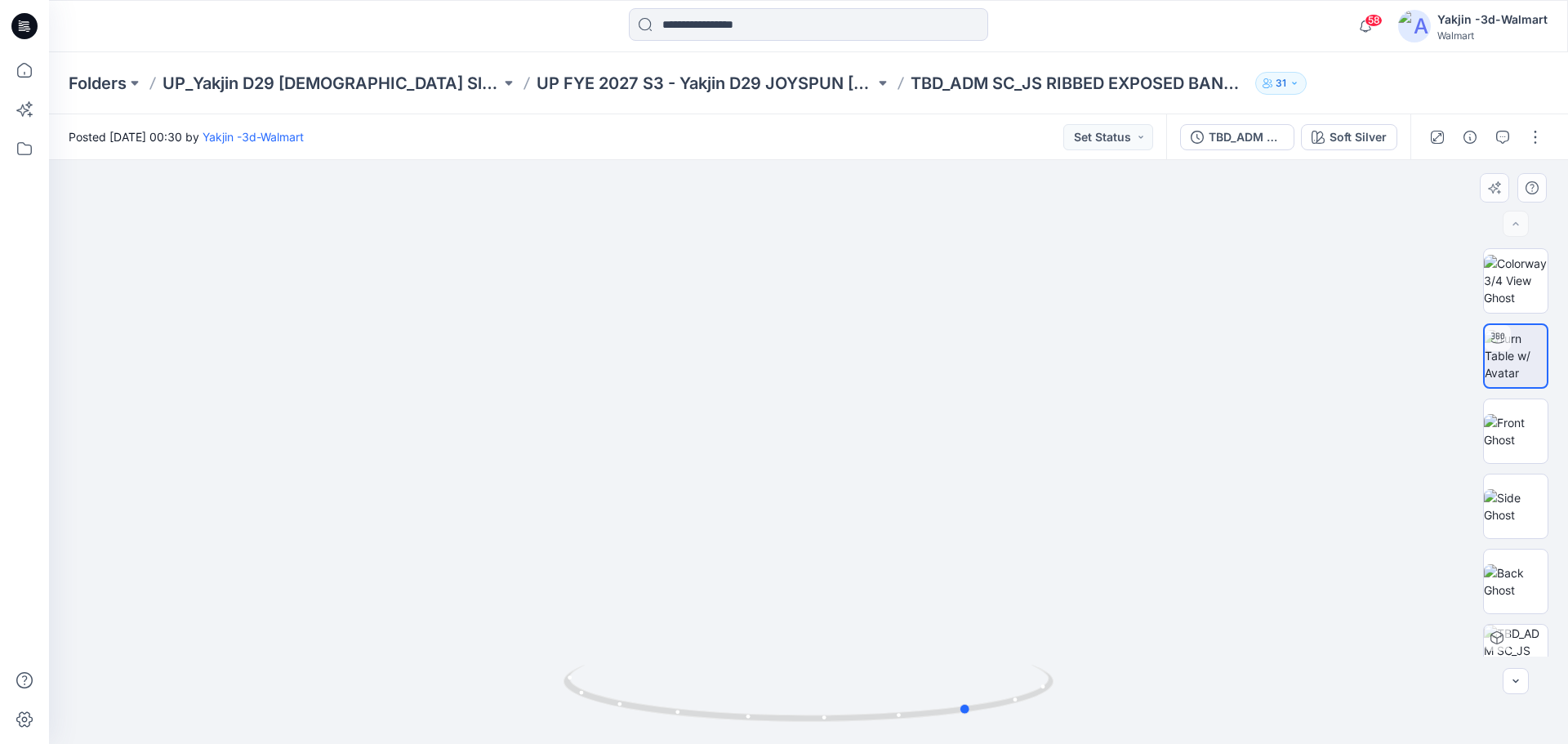
click at [569, 621] on div at bounding box center [808, 451] width 1519 height 584
click at [1489, 427] on img at bounding box center [1515, 431] width 63 height 34
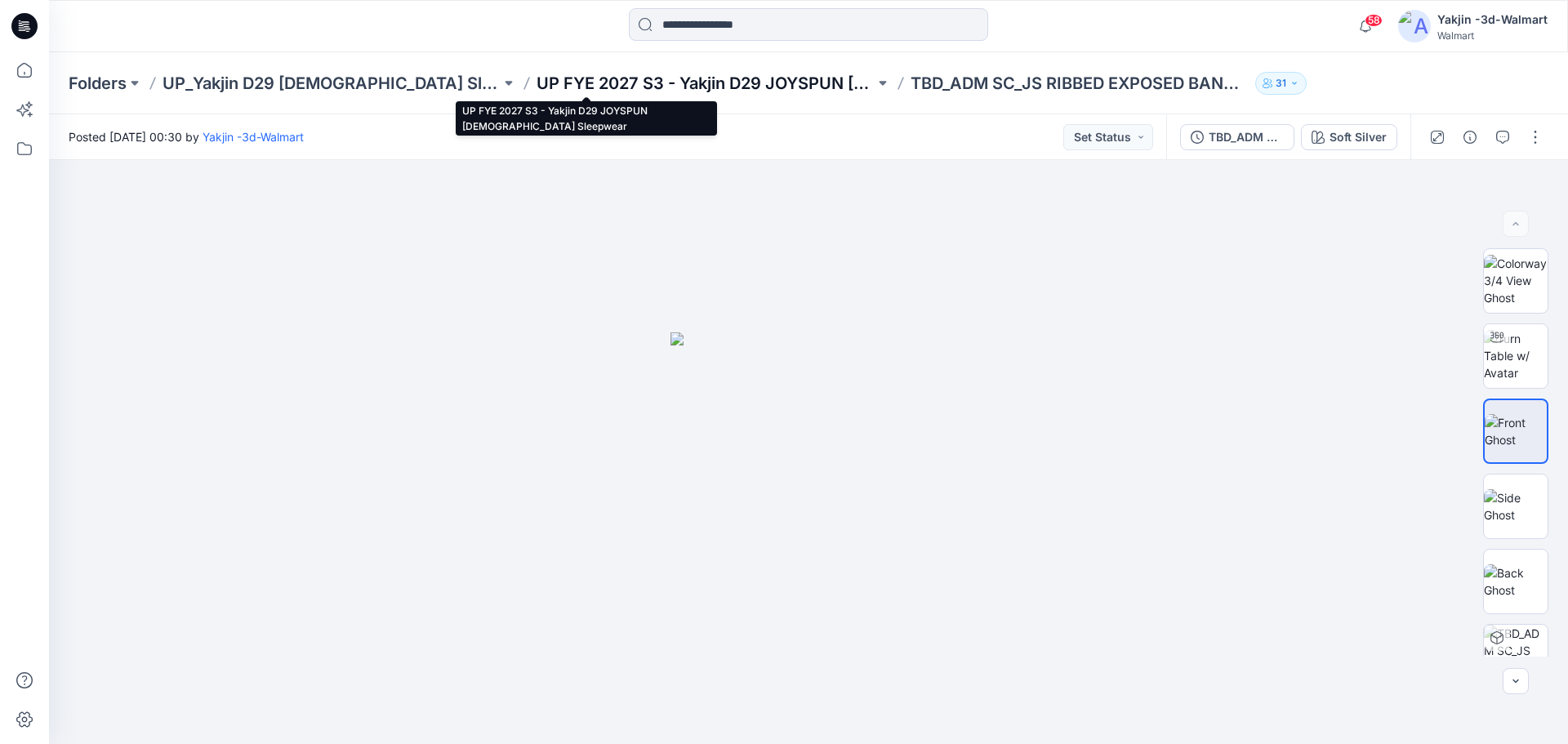
click at [660, 78] on p "UP FYE 2027 S3 - Yakjin D29 JOYSPUN [DEMOGRAPHIC_DATA] Sleepwear" at bounding box center [705, 83] width 338 height 22
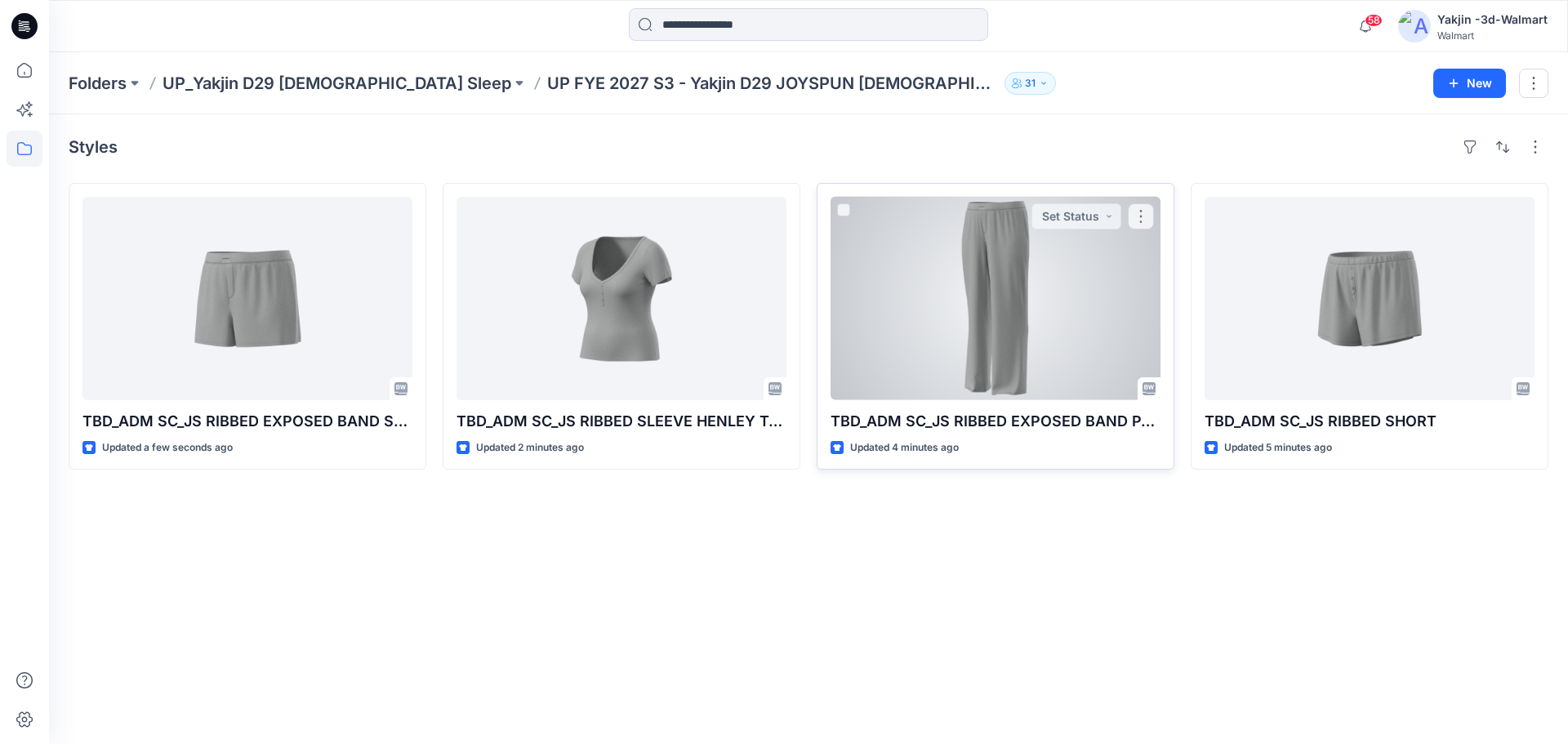
click at [1057, 304] on div at bounding box center [996, 298] width 330 height 204
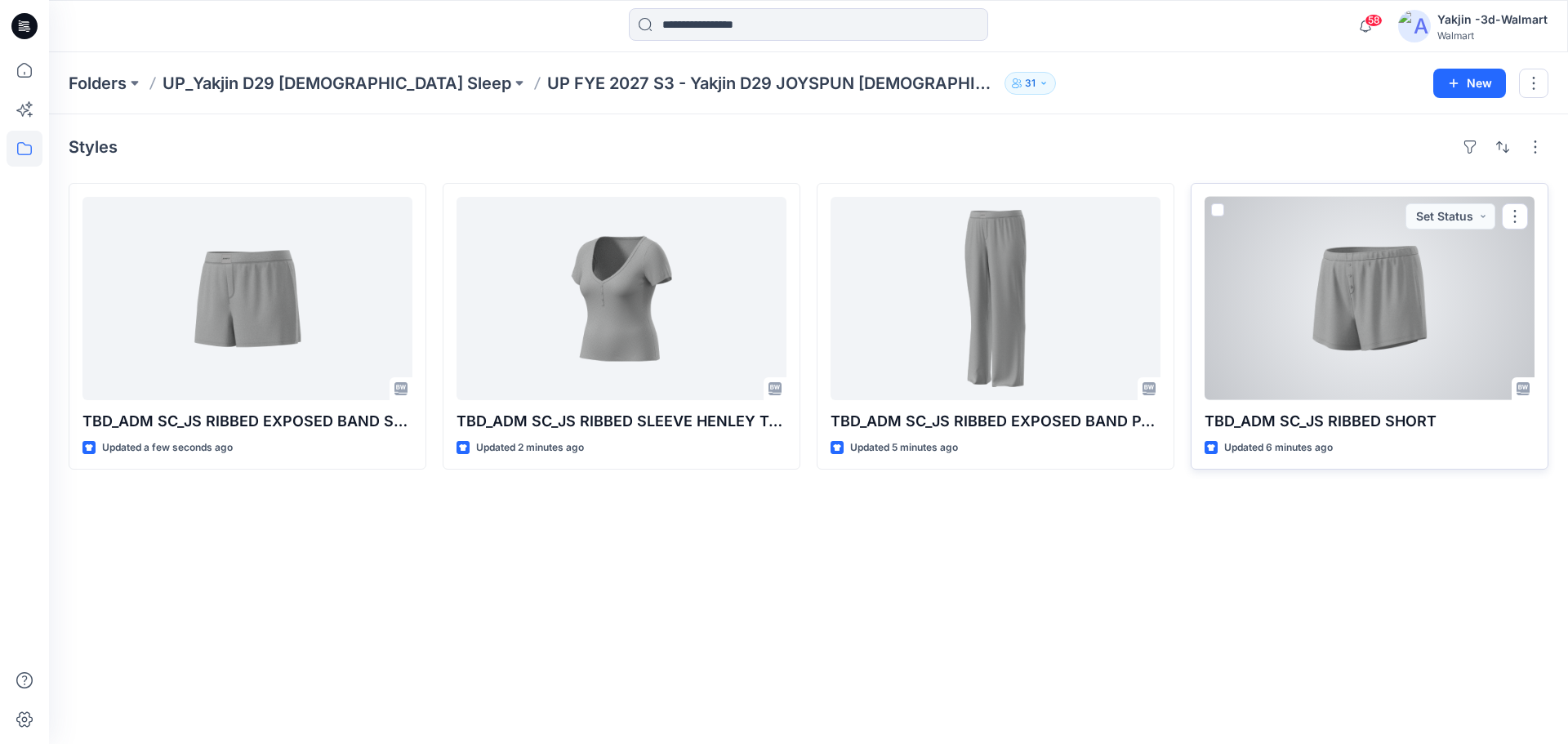
click at [1298, 296] on div at bounding box center [1369, 298] width 330 height 204
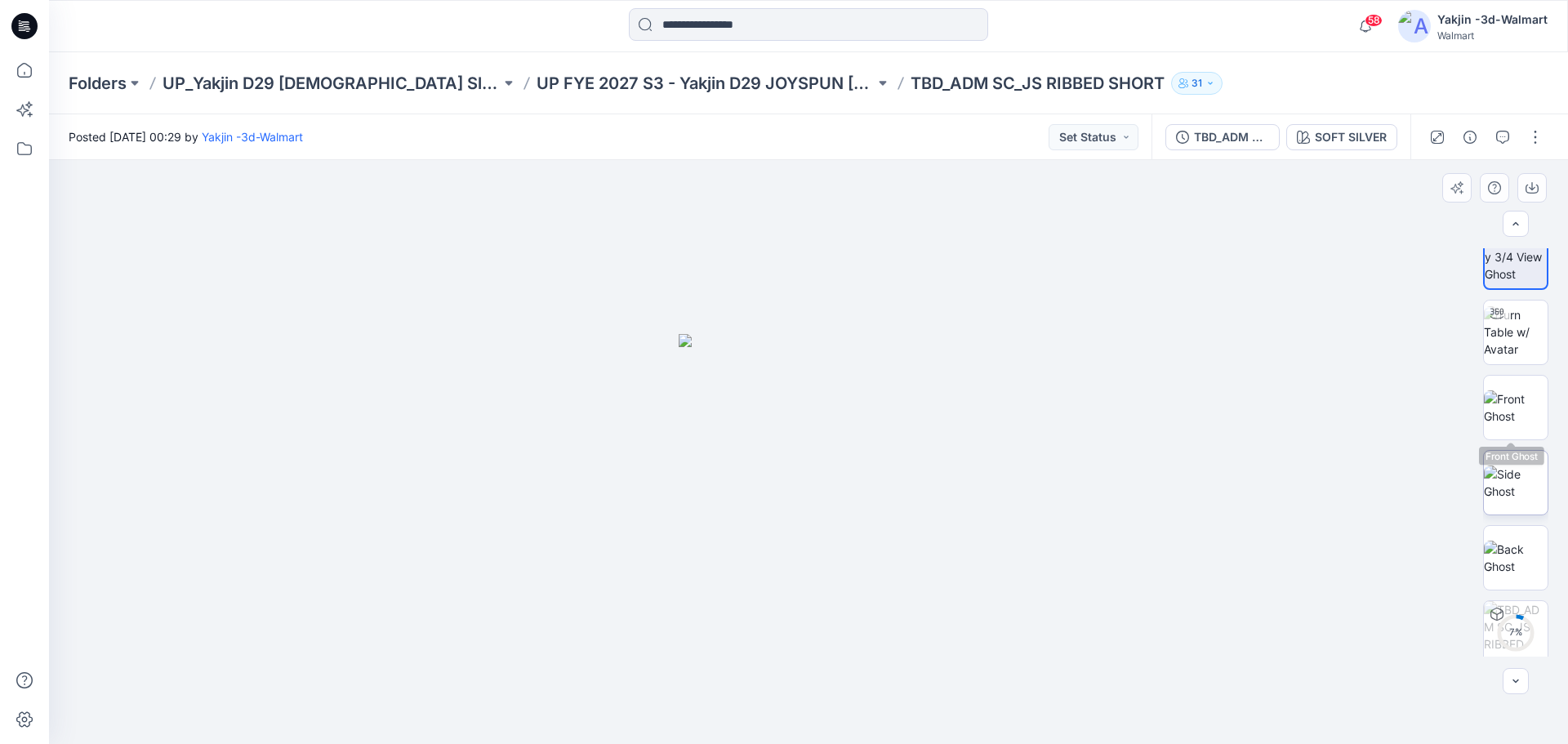
scroll to position [32, 0]
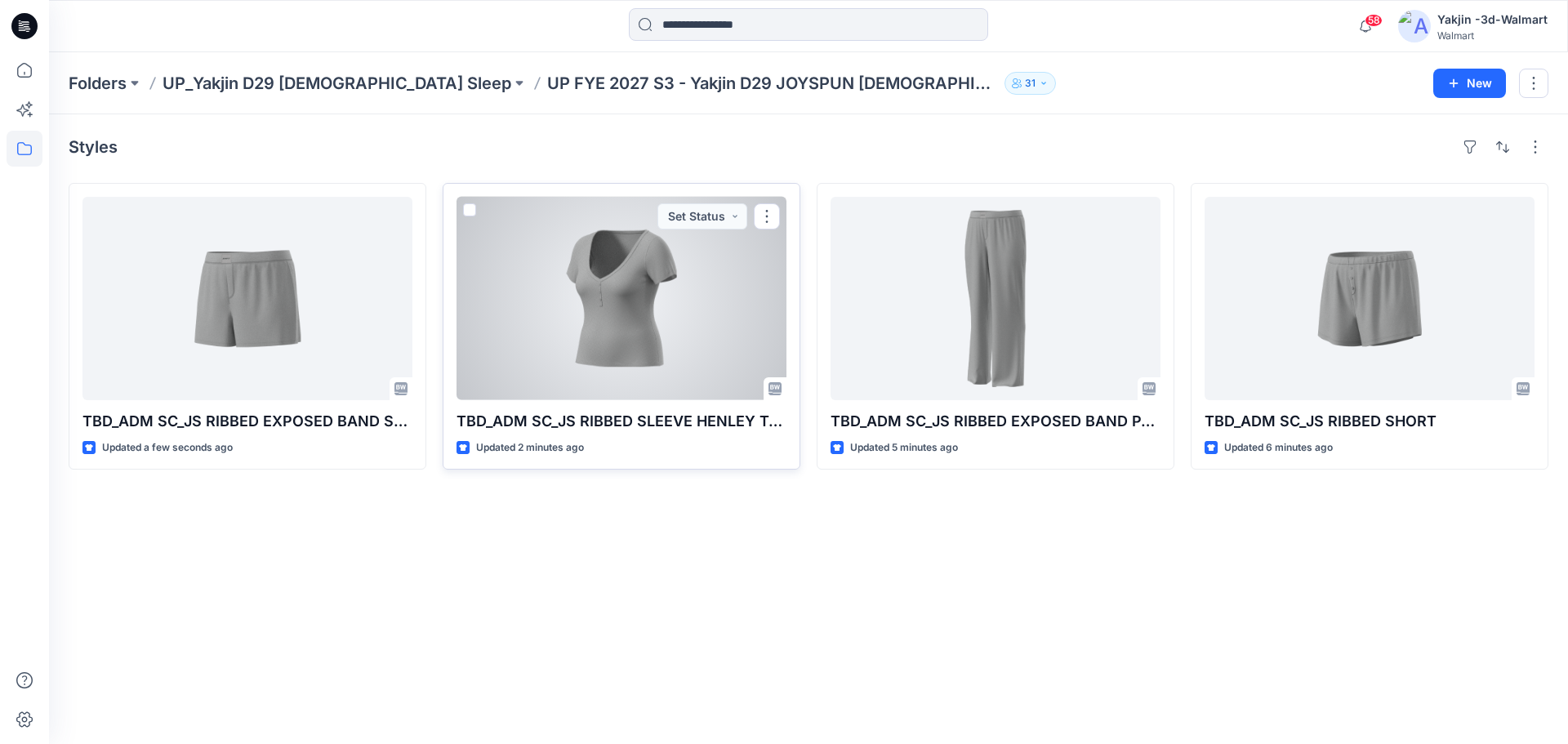
click at [615, 333] on div at bounding box center [621, 298] width 330 height 204
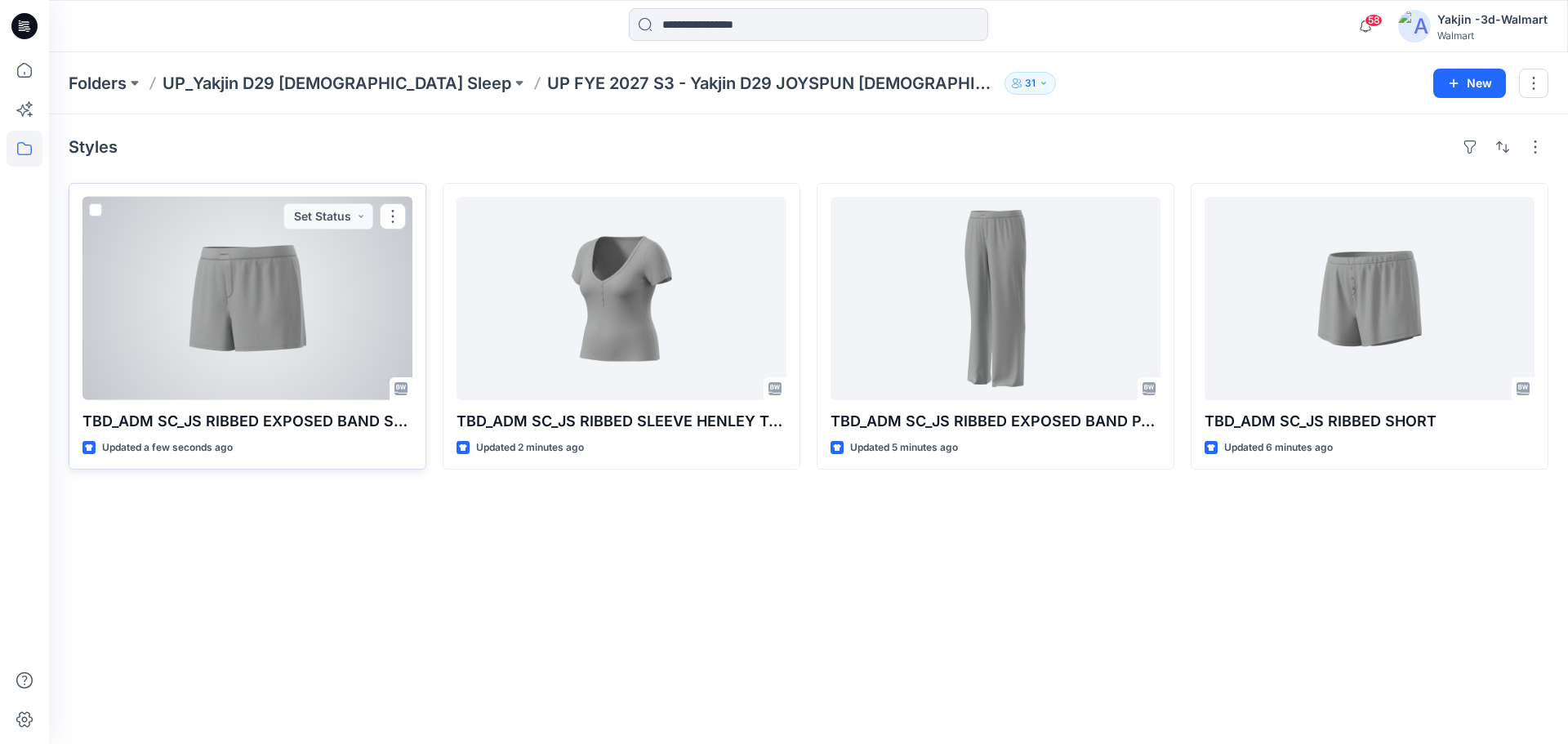
click at [182, 239] on div at bounding box center [248, 298] width 330 height 204
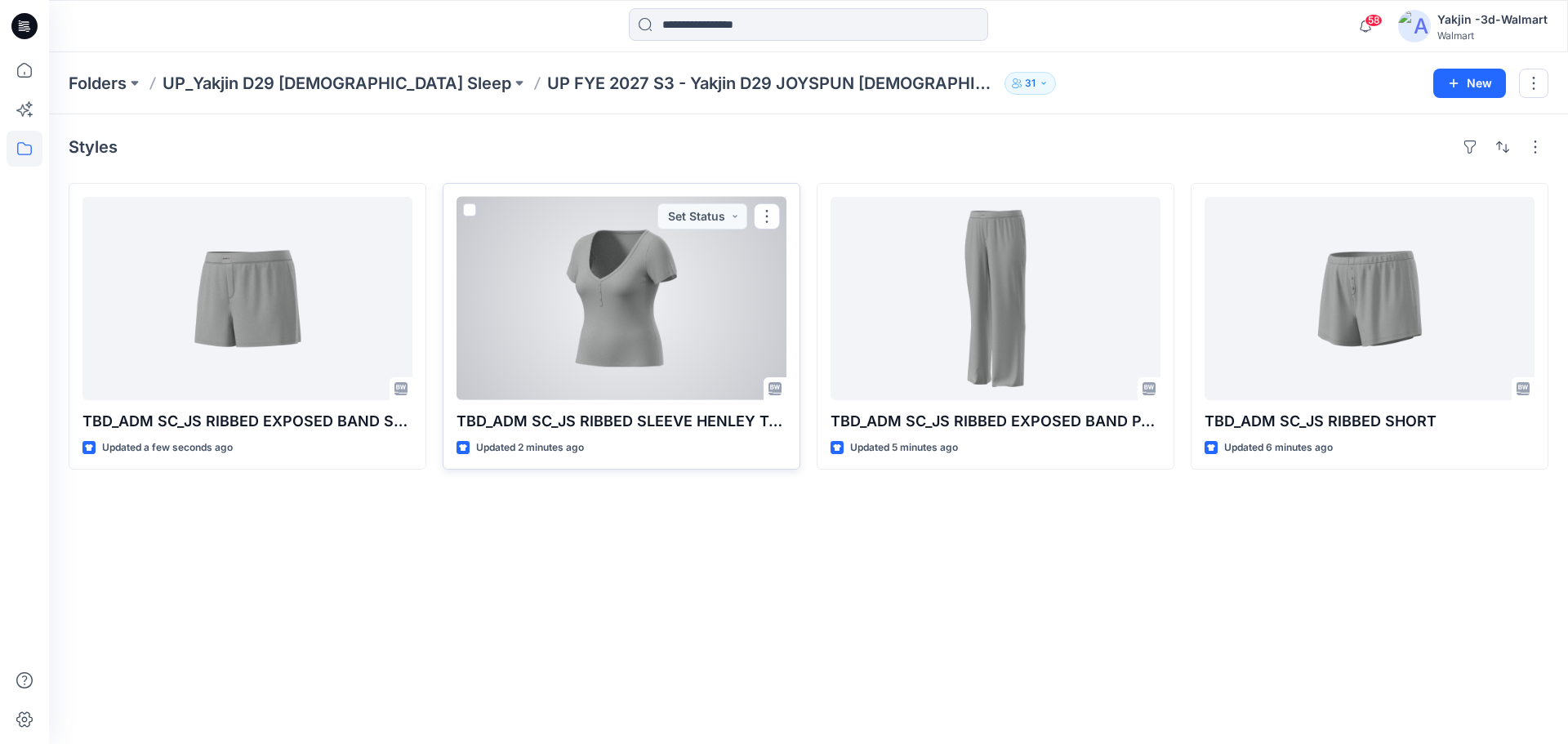
click at [569, 298] on div at bounding box center [621, 298] width 330 height 204
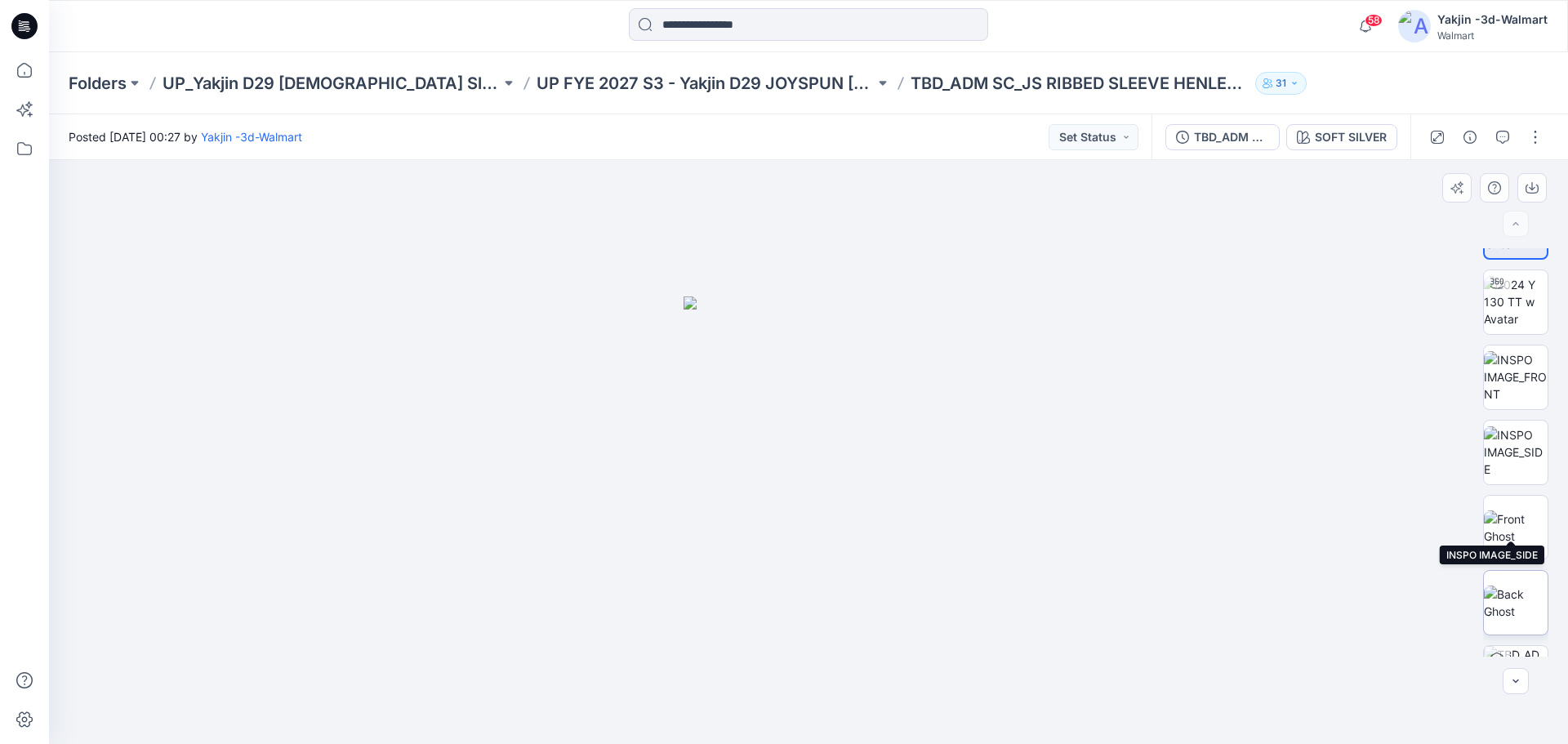
scroll to position [108, 0]
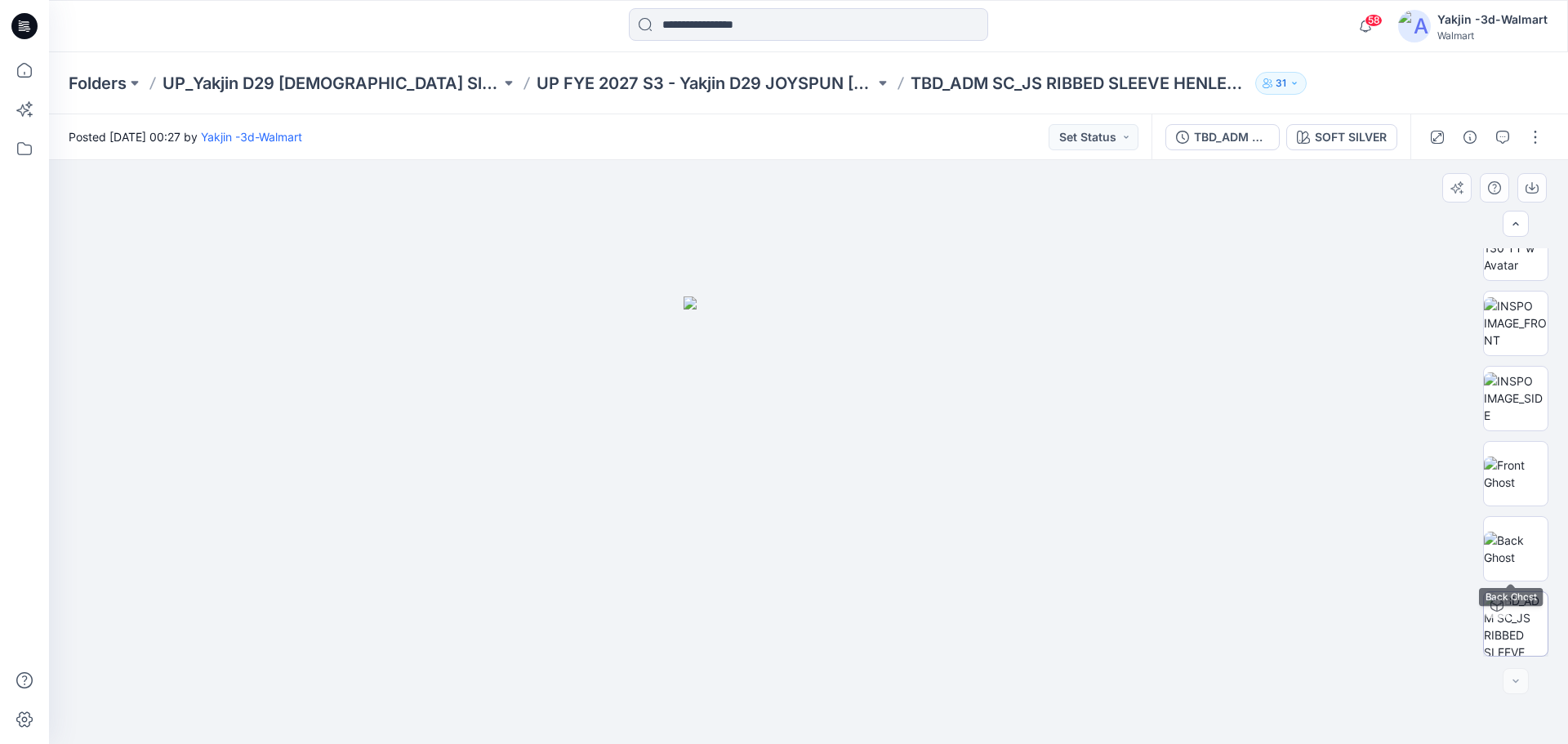
click at [1534, 615] on img at bounding box center [1515, 623] width 63 height 63
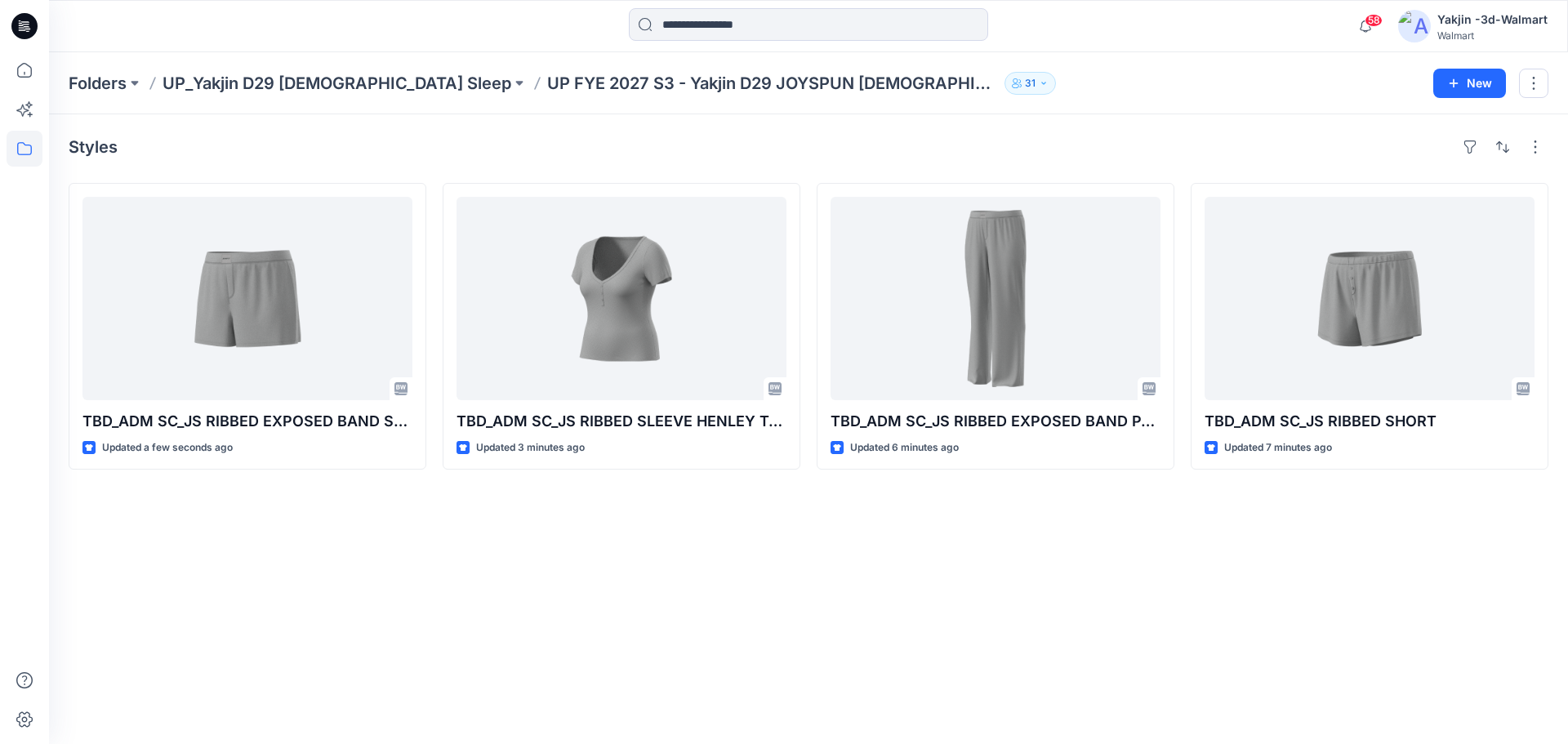
click at [1052, 620] on div "Styles TBD_ADM SC_JS RIBBED EXPOSED BAND SHORT Updated a few seconds ago TBD_AD…" at bounding box center [808, 429] width 1519 height 630
drag, startPoint x: 1024, startPoint y: 557, endPoint x: 1046, endPoint y: 576, distance: 29.1
click at [1025, 559] on div "Styles TBD_ADM SC_JS RIBBED EXPOSED BAND SHORT Updated a few seconds ago TBD_AD…" at bounding box center [808, 429] width 1519 height 630
